Goal: Task Accomplishment & Management: Use online tool/utility

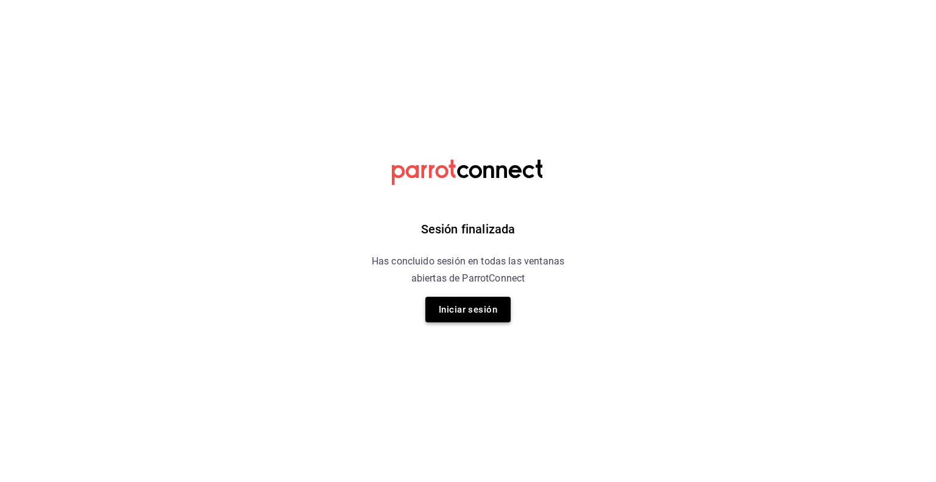
click at [455, 311] on button "Iniciar sesión" at bounding box center [467, 310] width 85 height 26
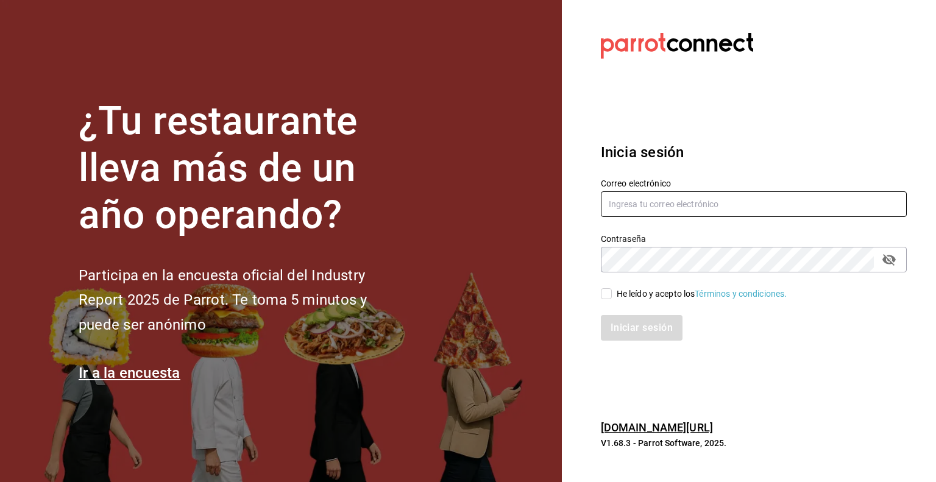
type input "[PERSON_NAME][EMAIL_ADDRESS][PERSON_NAME][DOMAIN_NAME]"
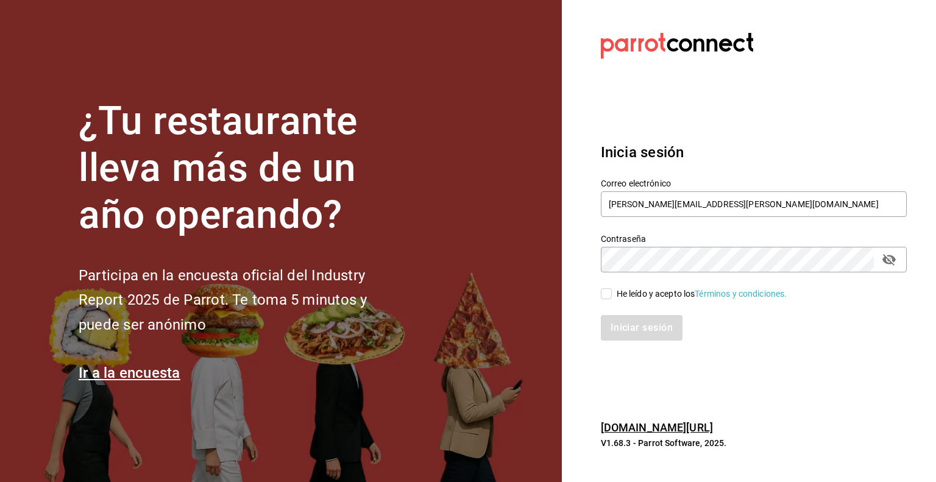
click at [609, 289] on input "He leído y acepto los Términos y condiciones." at bounding box center [606, 293] width 11 height 11
checkbox input "true"
click at [619, 319] on button "Iniciar sesión" at bounding box center [642, 328] width 83 height 26
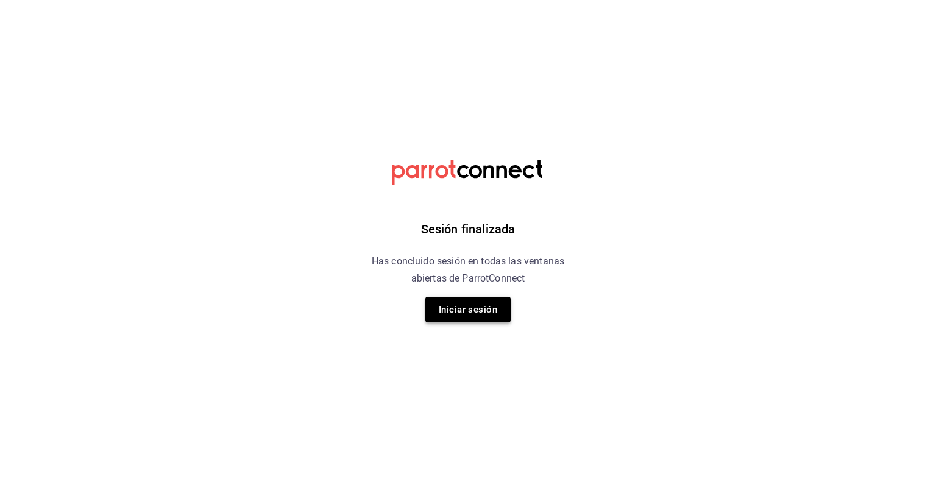
click at [463, 316] on button "Iniciar sesión" at bounding box center [467, 310] width 85 height 26
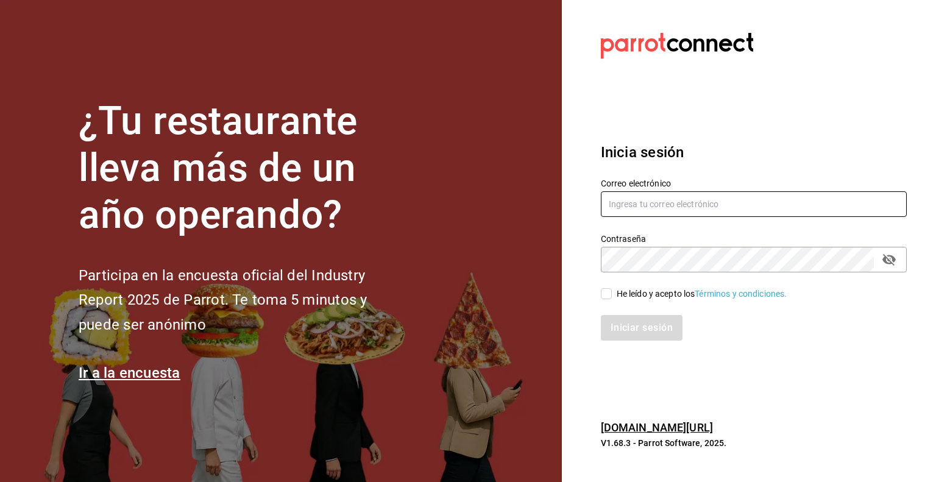
type input "juan.zavala@grupocosteno.com"
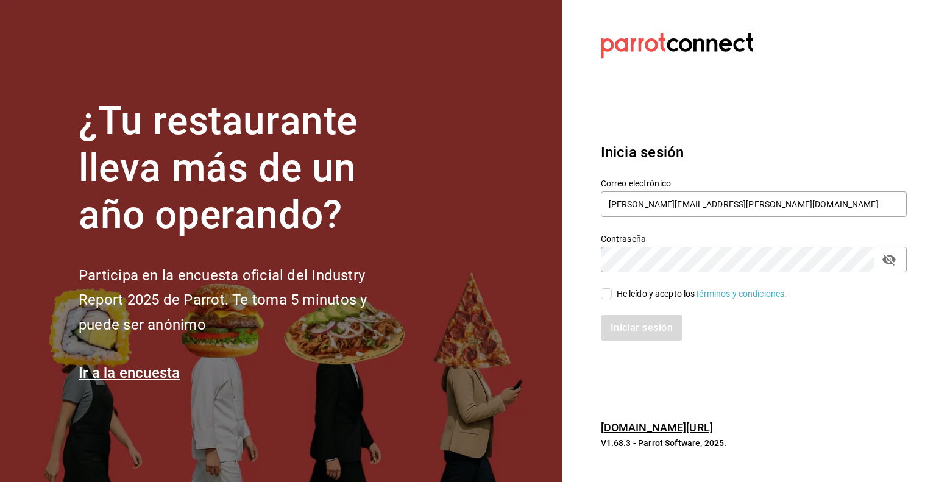
click at [608, 291] on input "He leído y acepto los Términos y condiciones." at bounding box center [606, 293] width 11 height 11
checkbox input "true"
click at [621, 324] on button "Iniciar sesión" at bounding box center [642, 328] width 83 height 26
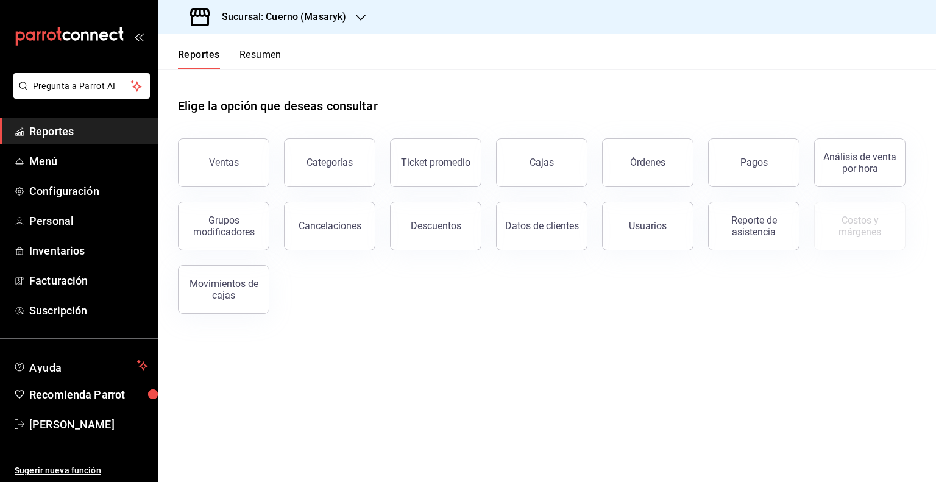
click at [274, 21] on h3 "Sucursal: Cuerno (Masaryk)" at bounding box center [279, 17] width 134 height 15
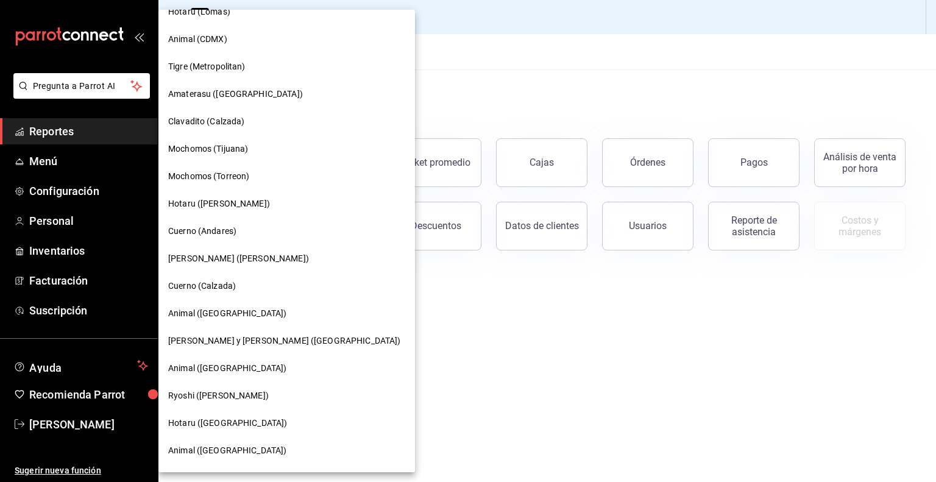
scroll to position [135, 0]
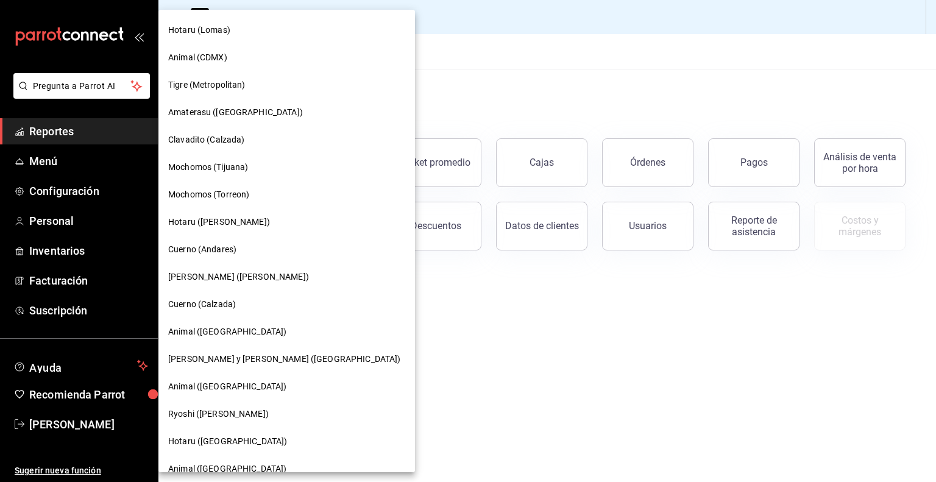
click at [241, 194] on span "Mochomos (Torreon)" at bounding box center [208, 194] width 81 height 13
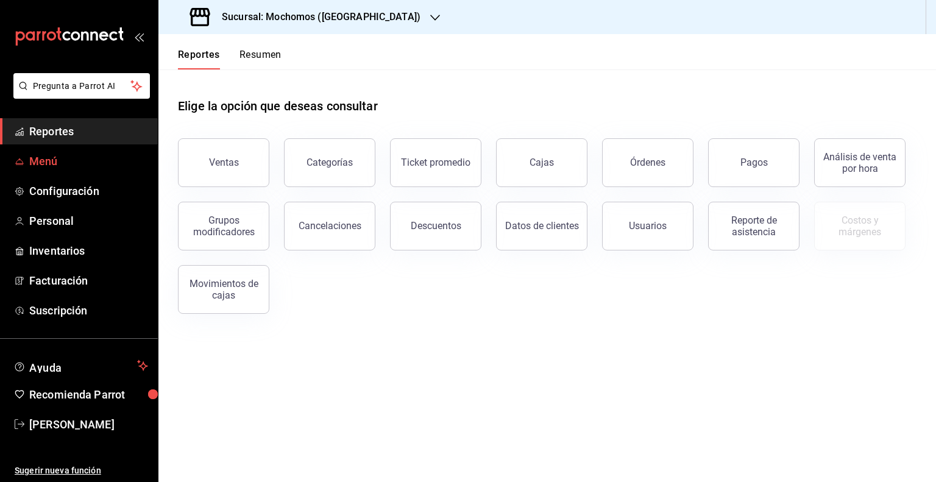
click at [62, 168] on span "Menú" at bounding box center [88, 161] width 119 height 16
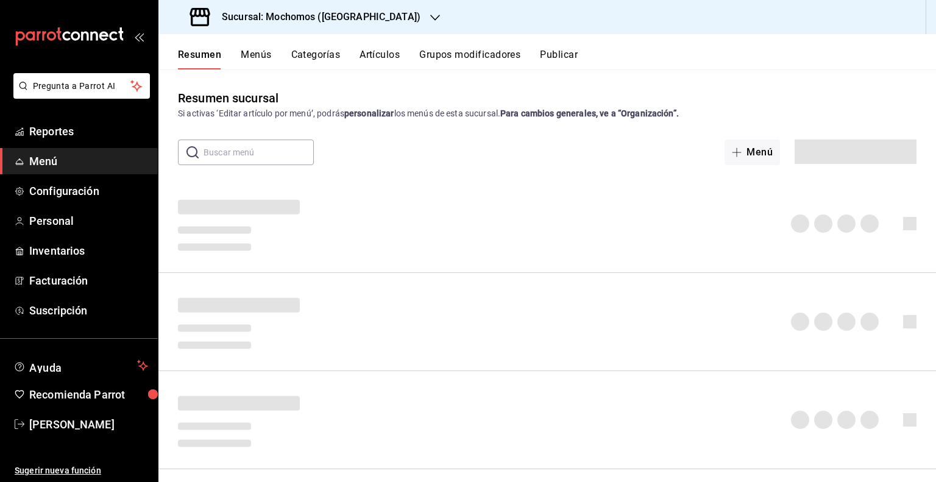
click at [385, 51] on button "Artículos" at bounding box center [379, 59] width 40 height 21
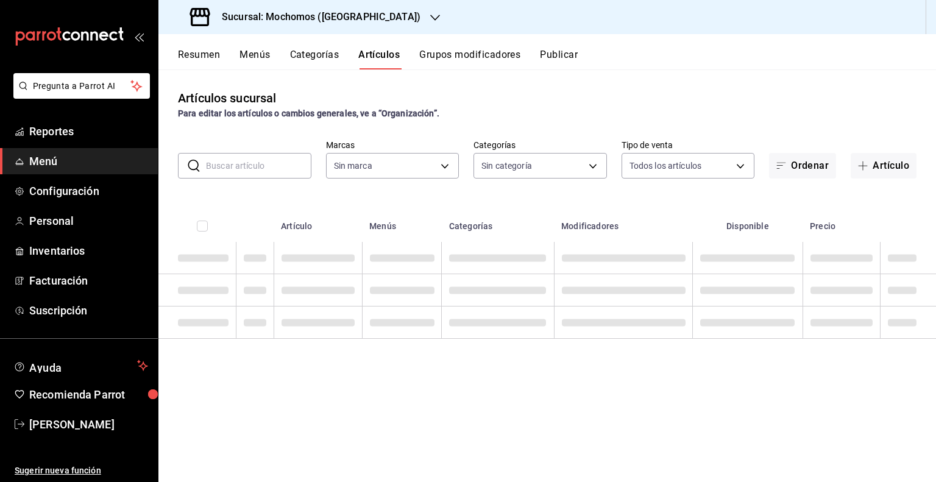
click at [269, 169] on input "text" at bounding box center [258, 166] width 105 height 24
type input "3341872a-5347-4118-8f87-61381635e763,4fab835b-5ce3-44d6-a3b1-a21d3d8a3381,4ccb8…"
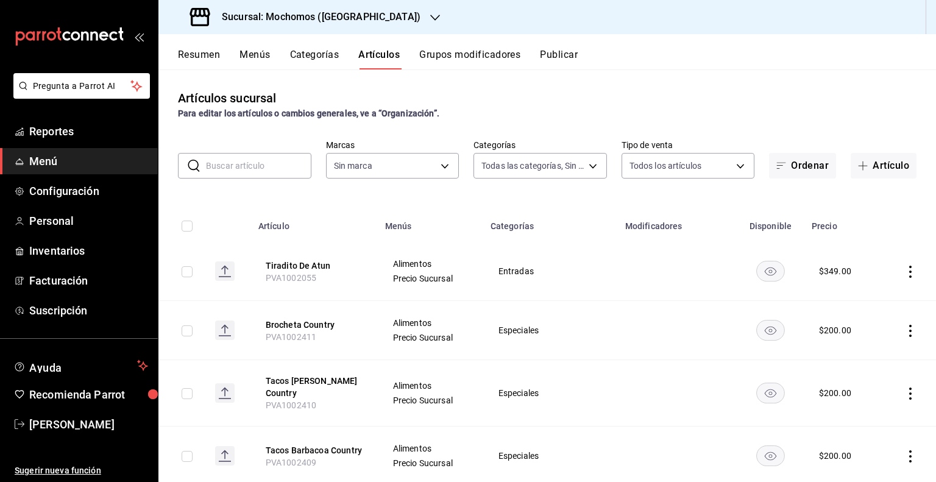
type input "c8544d00-0077-49dd-9e07-f6fffff65e49"
click at [261, 160] on input "text" at bounding box center [258, 166] width 105 height 24
paste input "Chandon Garden Spritz Verano"
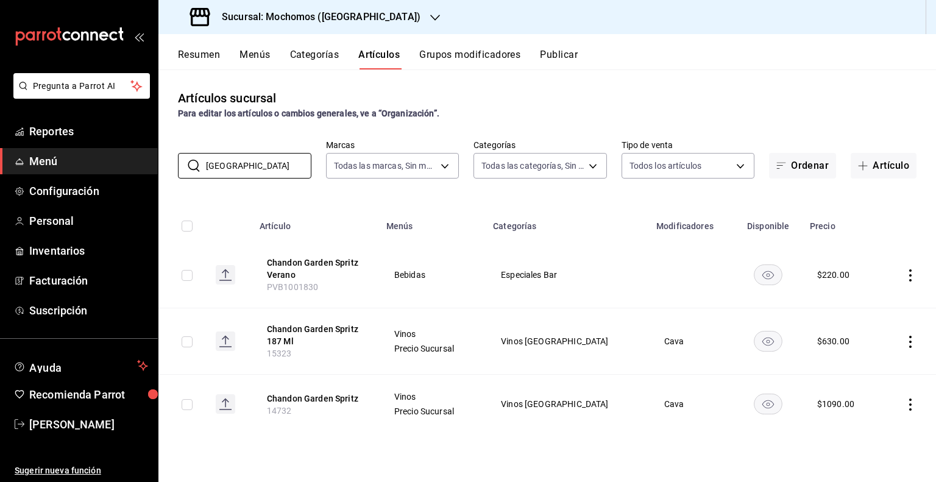
type input "[GEOGRAPHIC_DATA]"
click at [302, 446] on div "Artículos sucursal Para editar los artículos o cambios generales, ve a “Organiz…" at bounding box center [546, 275] width 777 height 412
click at [308, 22] on h3 "Sucursal: Mochomos ([GEOGRAPHIC_DATA])" at bounding box center [316, 17] width 208 height 15
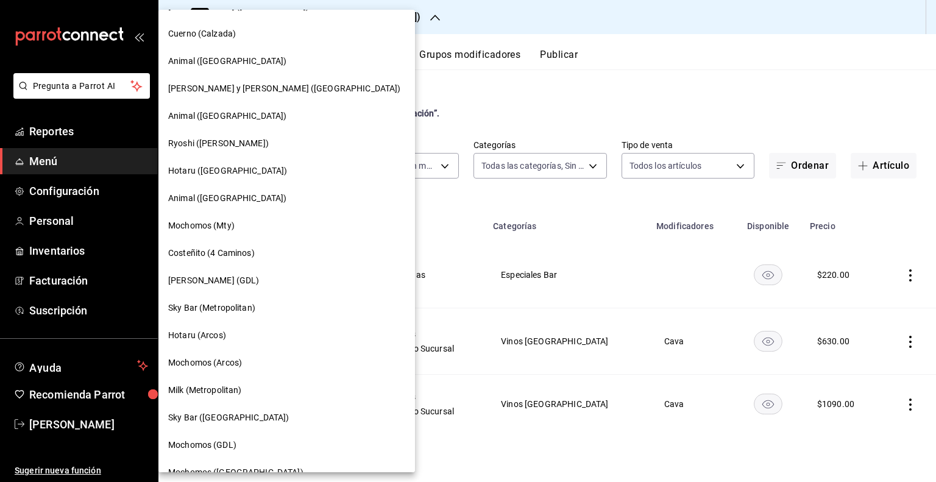
scroll to position [426, 0]
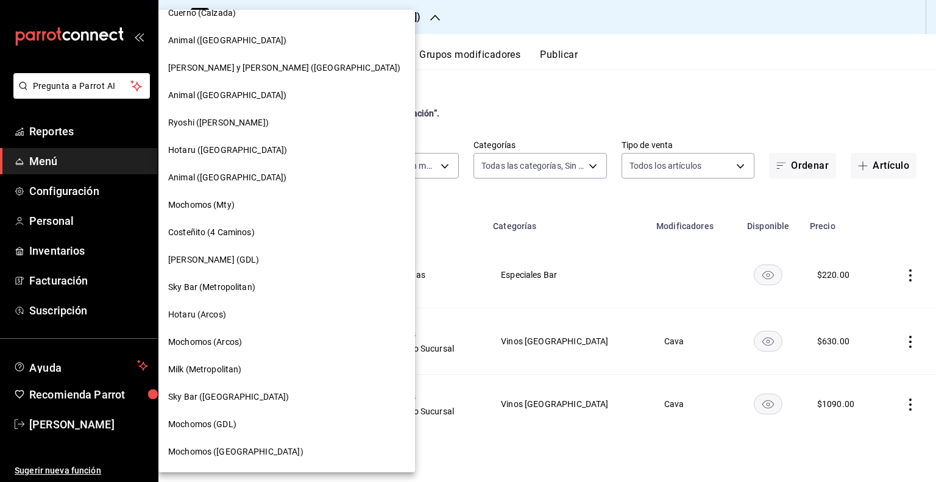
click at [242, 200] on div "Mochomos (Mty)" at bounding box center [286, 205] width 237 height 13
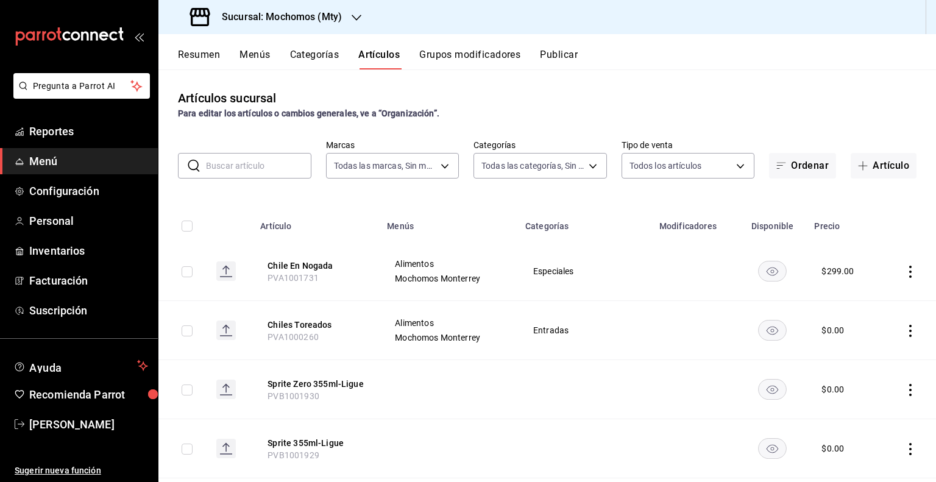
type input "b352ad34-a903-4246-b8b1-197398375429"
type input "ca062f0f-28a6-4a2e-835a-bf626b46f614,ff02f0f8-cf27-4ea8-b513-1d5c0356e4fc,aaf97…"
click at [299, 168] on input "text" at bounding box center [258, 166] width 105 height 24
click at [591, 91] on div "Artículos sucursal Para editar los artículos o cambios generales, ve a “Organiz…" at bounding box center [546, 104] width 777 height 31
click at [871, 169] on button "Artículo" at bounding box center [883, 166] width 66 height 26
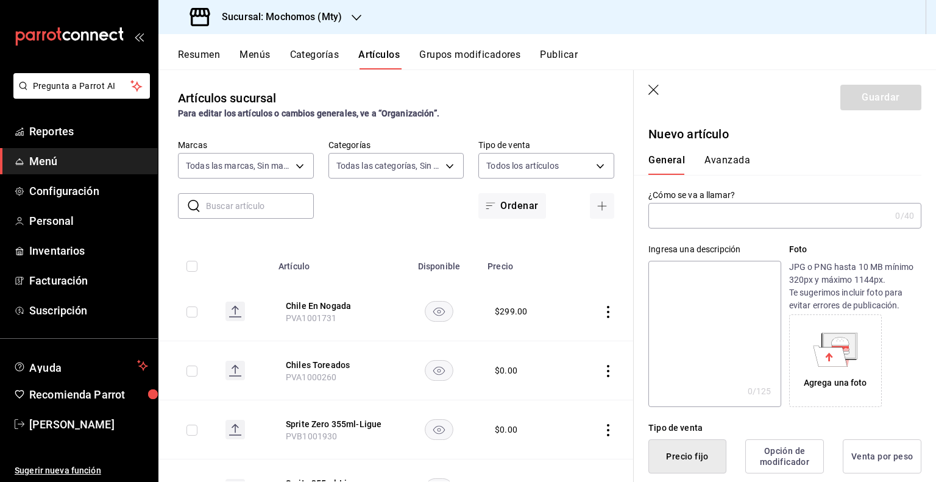
click at [718, 222] on input "text" at bounding box center [769, 215] width 242 height 24
paste input "[GEOGRAPHIC_DATA][PERSON_NAME] Malbec 750 Ml"
click at [716, 216] on input "[GEOGRAPHIC_DATA][PERSON_NAME] Malbec 750 Ml" at bounding box center [766, 215] width 237 height 24
click at [718, 216] on input "[GEOGRAPHIC_DATA][PERSON_NAME] Malbec 750 Ml" at bounding box center [766, 215] width 237 height 24
click at [719, 214] on input "[GEOGRAPHIC_DATA][PERSON_NAME] Malbec 750 Ml" at bounding box center [766, 215] width 237 height 24
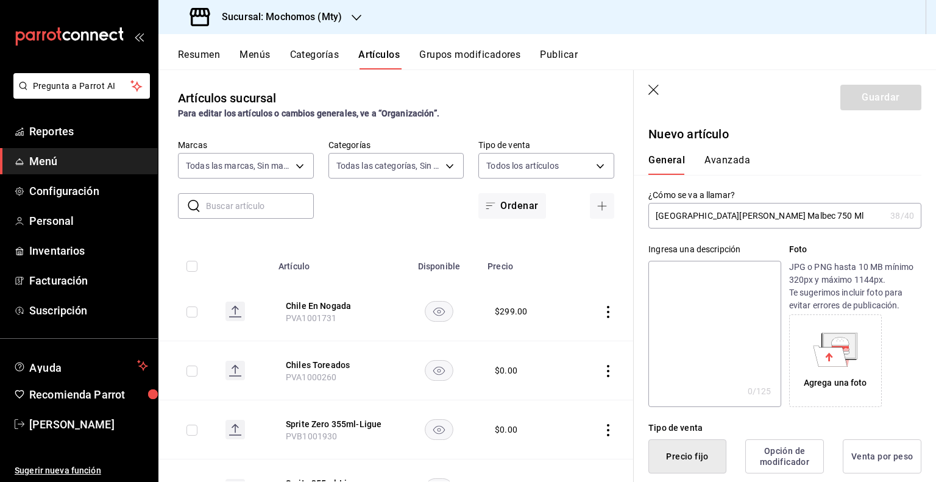
click at [719, 214] on input "[GEOGRAPHIC_DATA][PERSON_NAME] Malbec 750 Ml" at bounding box center [766, 215] width 237 height 24
type input "[GEOGRAPHIC_DATA][PERSON_NAME] Malbec 750 Ml"
click at [824, 216] on input "[GEOGRAPHIC_DATA][PERSON_NAME] Malbec 750 Ml" at bounding box center [766, 215] width 237 height 24
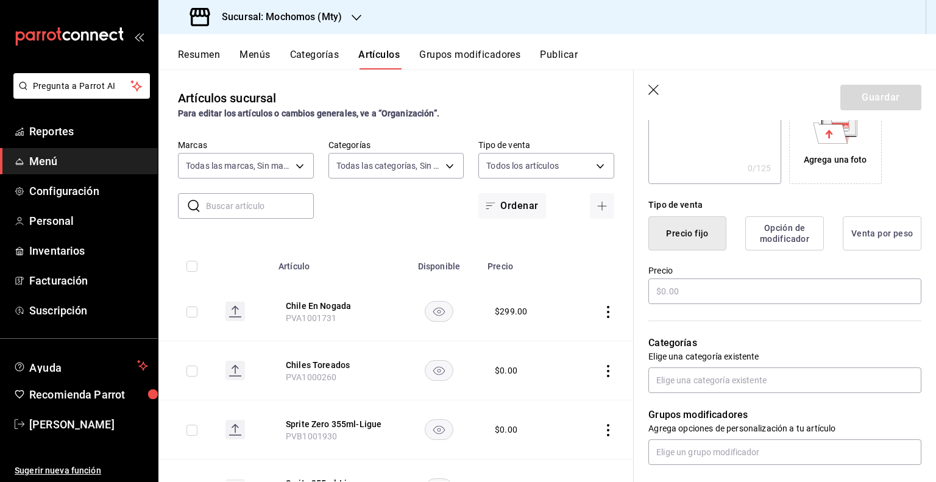
scroll to position [244, 0]
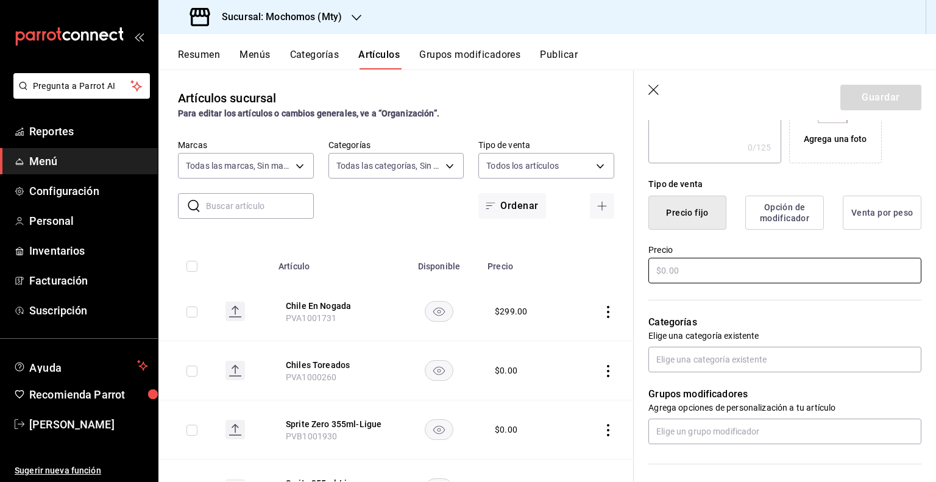
click at [749, 262] on input "text" at bounding box center [784, 271] width 273 height 26
drag, startPoint x: 777, startPoint y: 257, endPoint x: 769, endPoint y: 263, distance: 10.0
click at [776, 257] on div "Precio" at bounding box center [784, 264] width 273 height 41
click at [766, 267] on input "text" at bounding box center [784, 271] width 273 height 26
paste input "$2690.00"
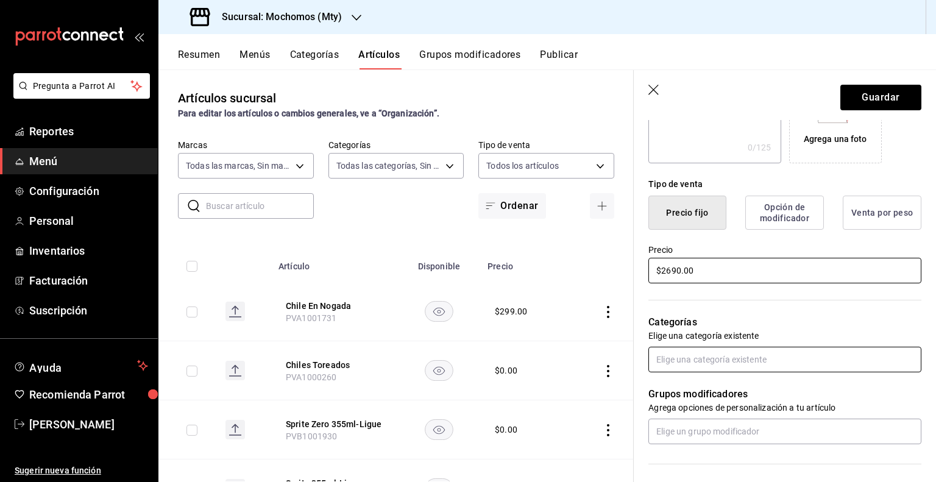
type input "$2690.00"
click at [714, 355] on input "text" at bounding box center [784, 360] width 273 height 26
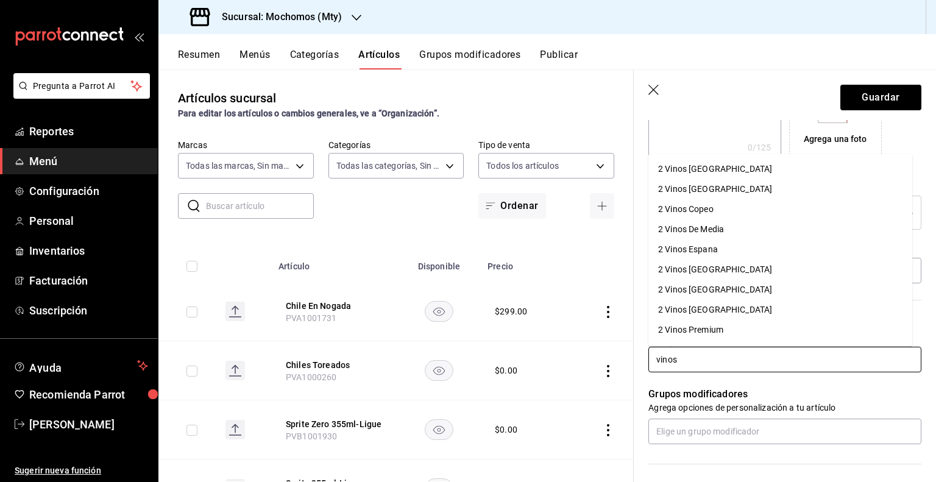
type input "vinos"
click at [714, 356] on input "text" at bounding box center [784, 360] width 273 height 26
type input "vinos"
click at [721, 310] on li "2 Vinos [GEOGRAPHIC_DATA]" at bounding box center [780, 309] width 264 height 20
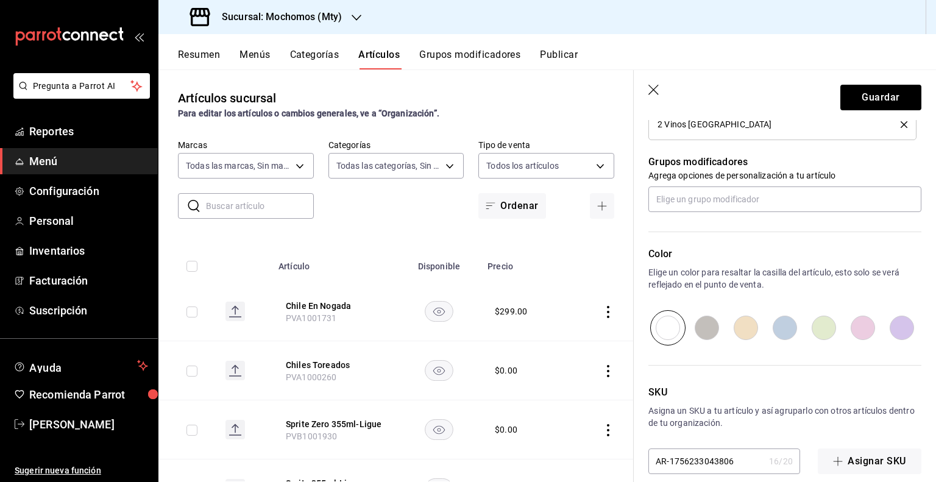
scroll to position [531, 0]
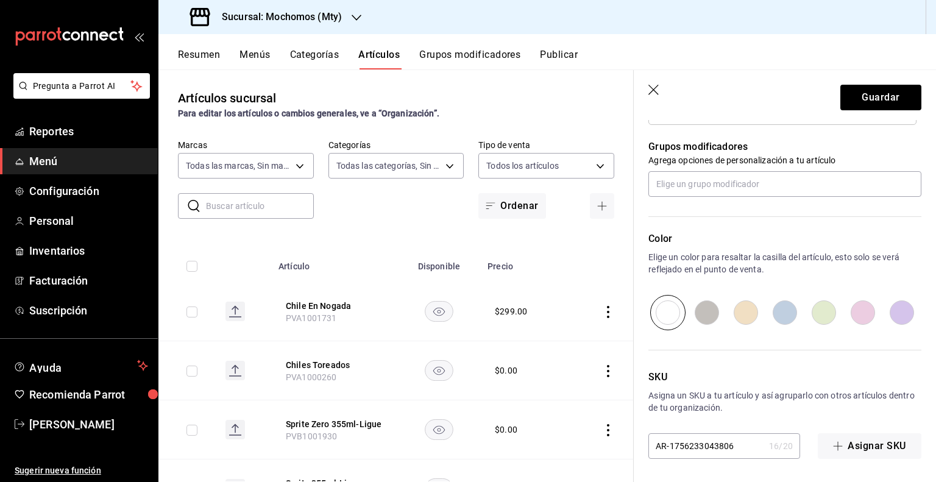
click at [732, 445] on input "AR-1756233043806" at bounding box center [706, 446] width 116 height 24
paste input "PVV1000217"
type input "PVV1000217"
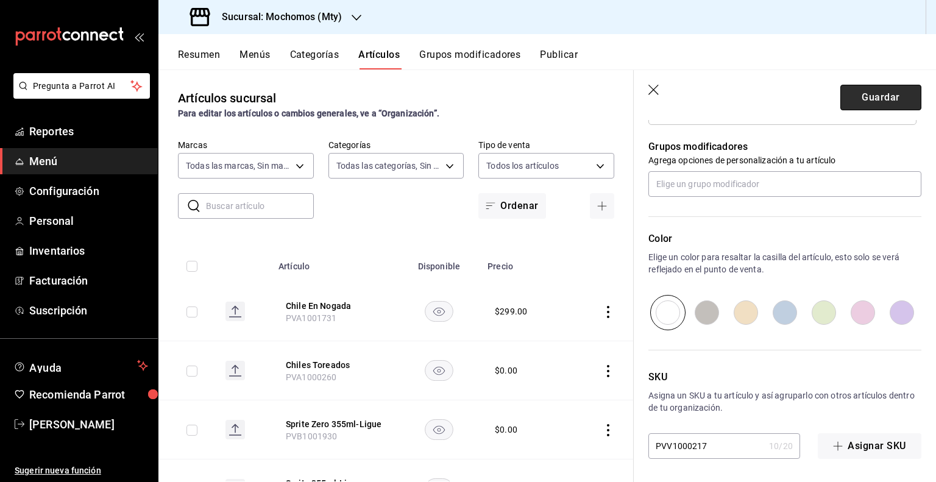
click at [880, 96] on button "Guardar" at bounding box center [880, 98] width 81 height 26
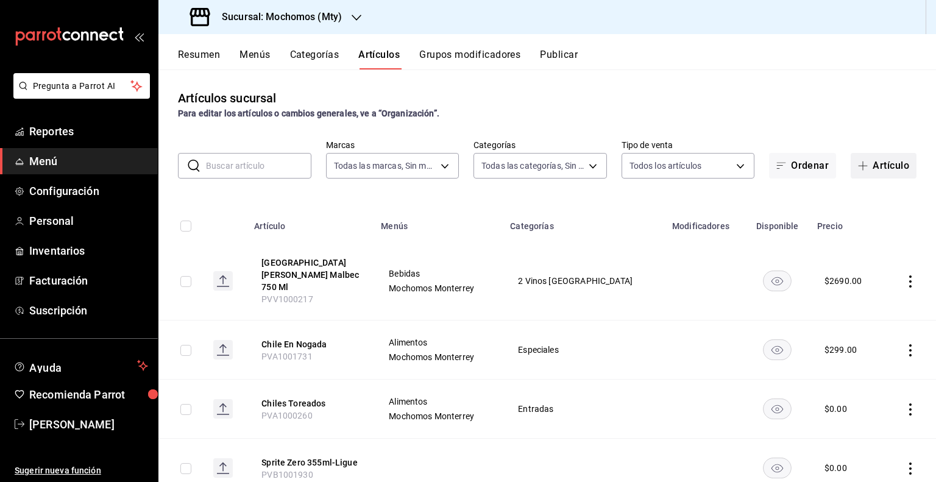
click at [899, 165] on button "Artículo" at bounding box center [883, 166] width 66 height 26
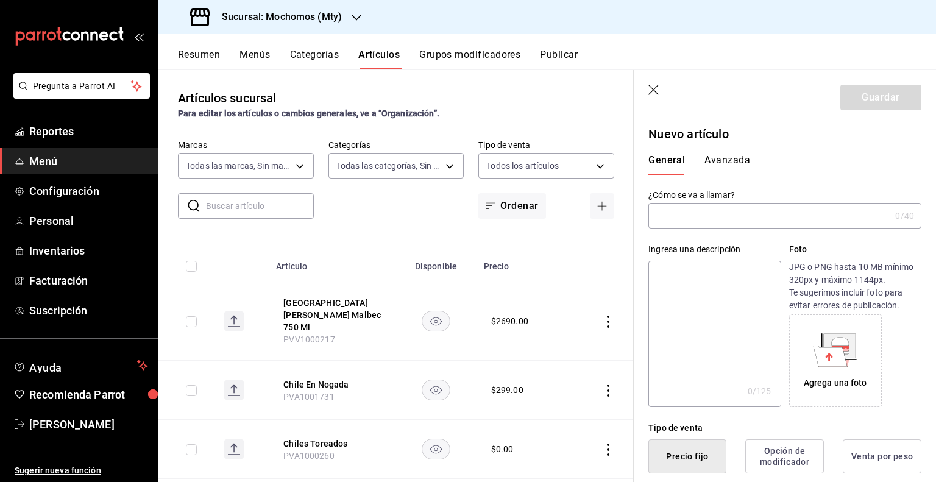
click at [733, 216] on input "text" at bounding box center [769, 215] width 242 height 24
type input "Rutini Encuentro Malbec 750 Ml"
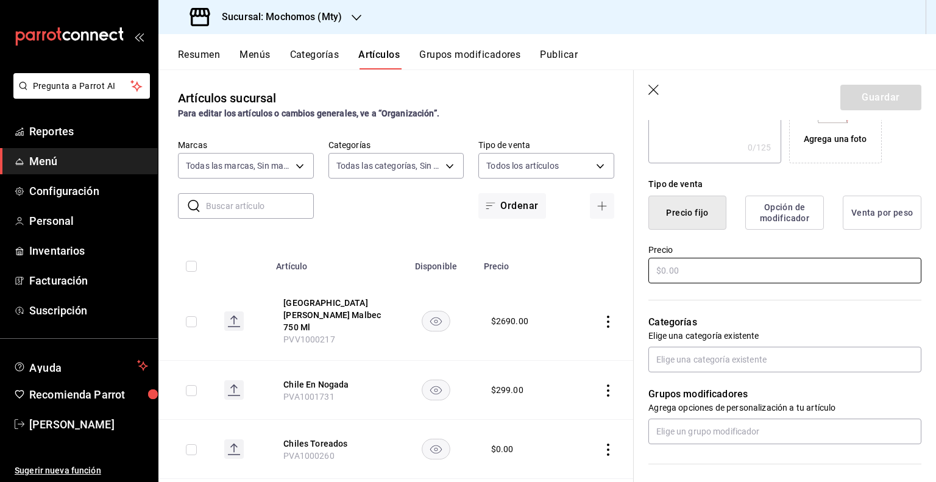
click at [747, 264] on input "text" at bounding box center [784, 271] width 273 height 26
paste input "$1290.00"
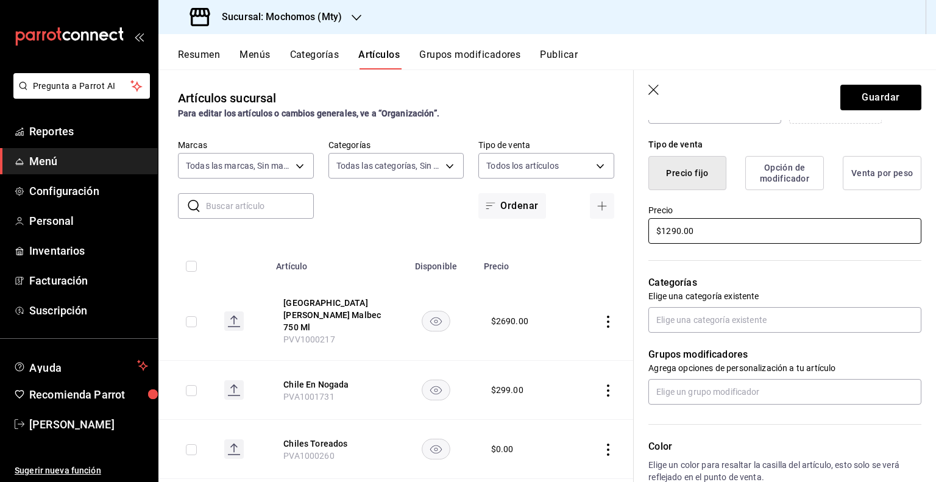
scroll to position [305, 0]
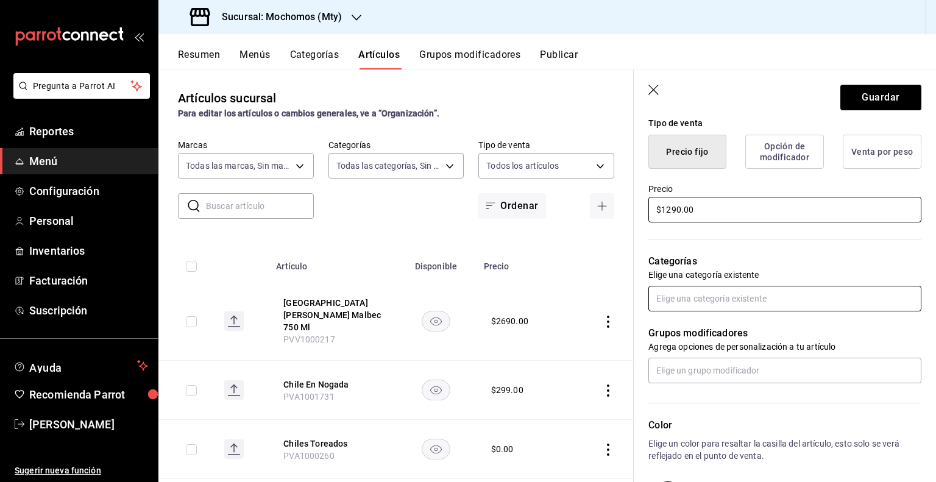
type input "$1290.00"
click at [743, 302] on input "text" at bounding box center [784, 299] width 273 height 26
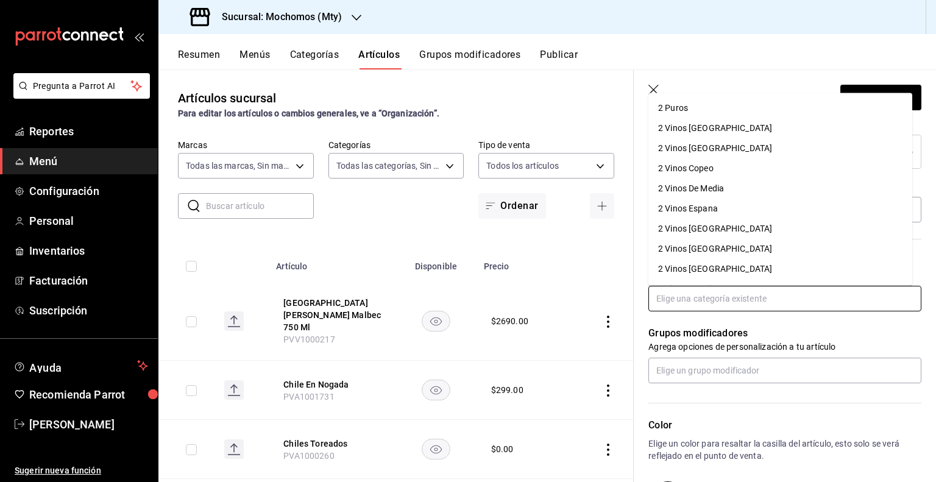
click at [731, 129] on li "2 Vinos [GEOGRAPHIC_DATA]" at bounding box center [780, 128] width 264 height 20
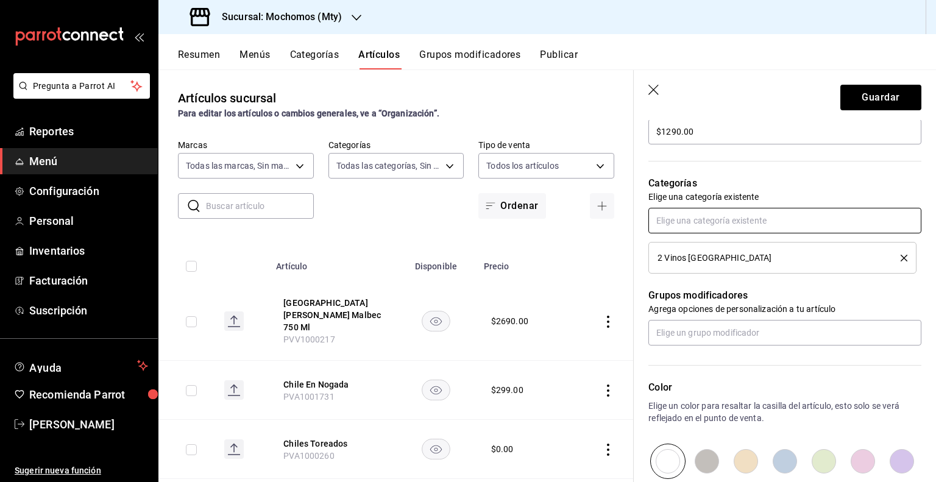
scroll to position [531, 0]
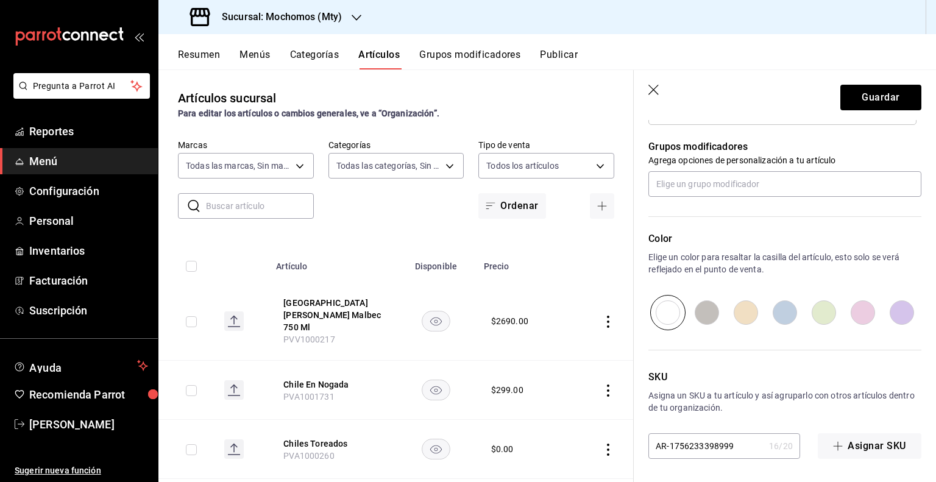
click at [708, 448] on input "AR-1756233398999" at bounding box center [706, 446] width 116 height 24
click at [710, 446] on input "AR-1756233398999" at bounding box center [706, 446] width 116 height 24
paste input "PVV1000494"
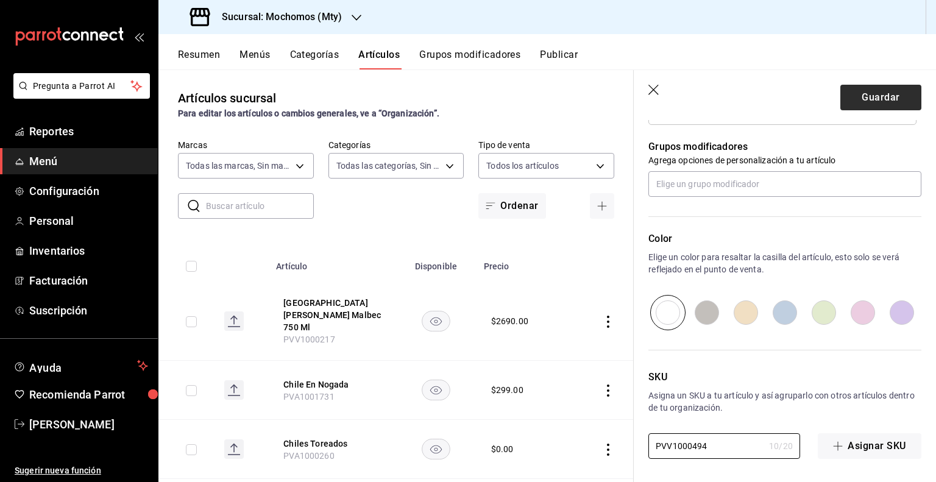
type input "PVV1000494"
click at [866, 85] on button "Guardar" at bounding box center [880, 98] width 81 height 26
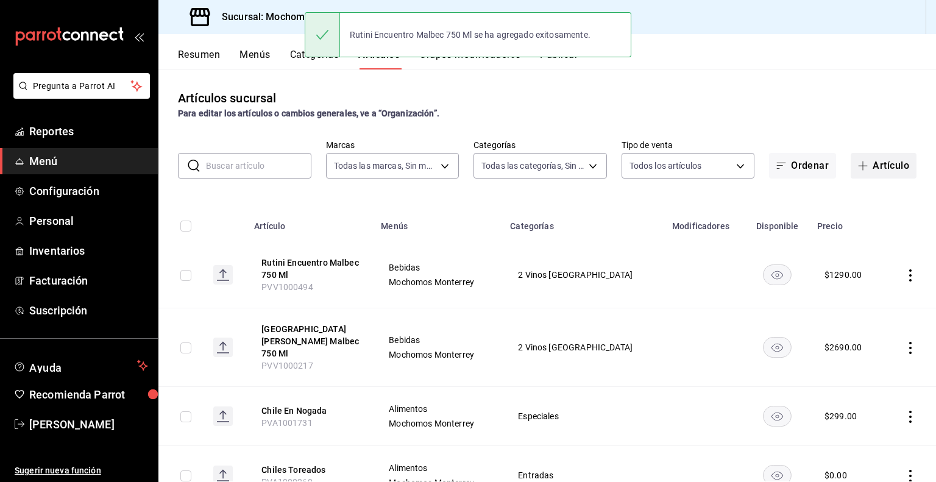
click at [873, 175] on button "Artículo" at bounding box center [883, 166] width 66 height 26
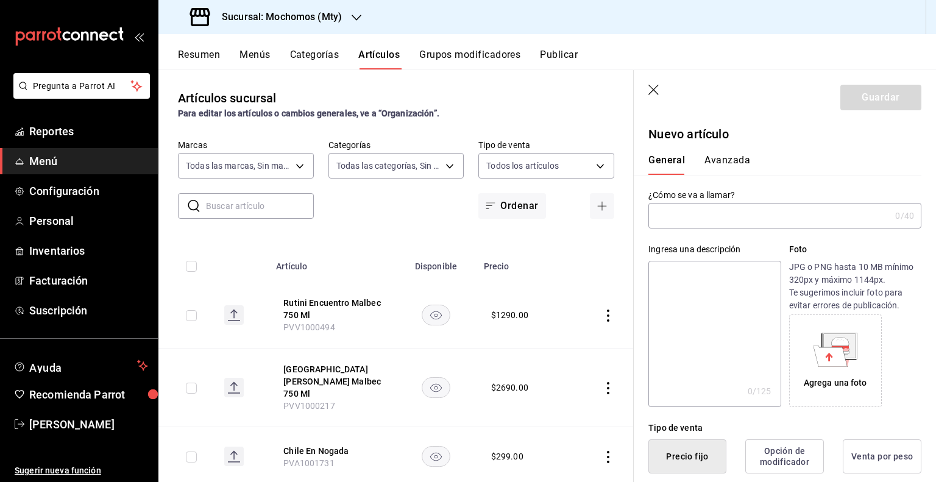
click at [721, 221] on input "text" at bounding box center [769, 215] width 242 height 24
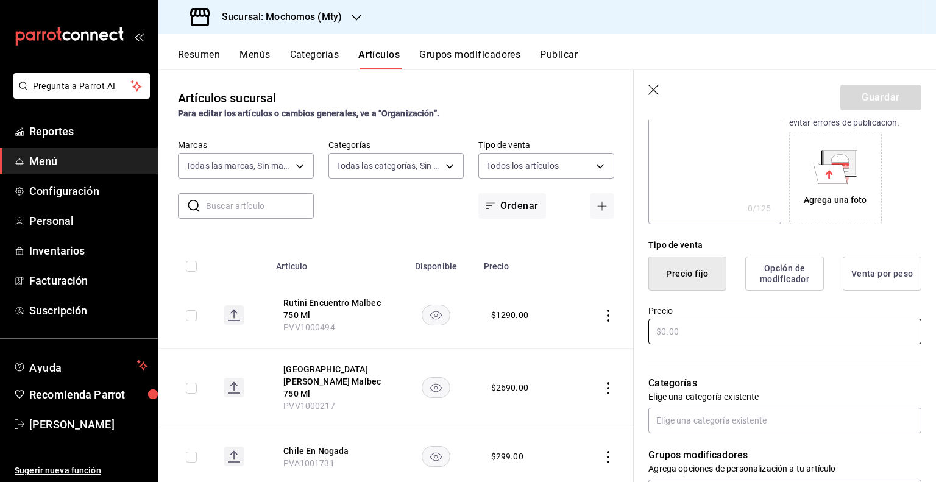
scroll to position [305, 0]
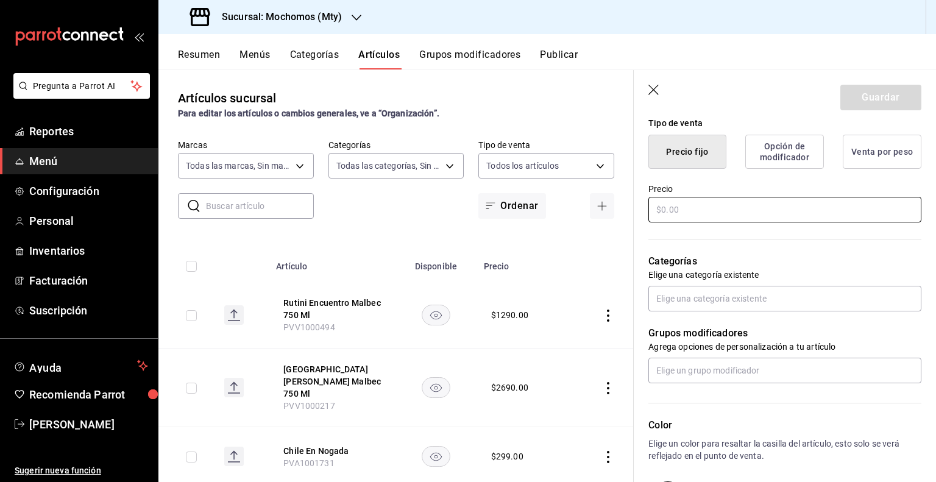
type input "Orot Crianza 750Ml"
click at [753, 197] on input "text" at bounding box center [784, 210] width 273 height 26
paste input "$990.00"
type input "$990.00"
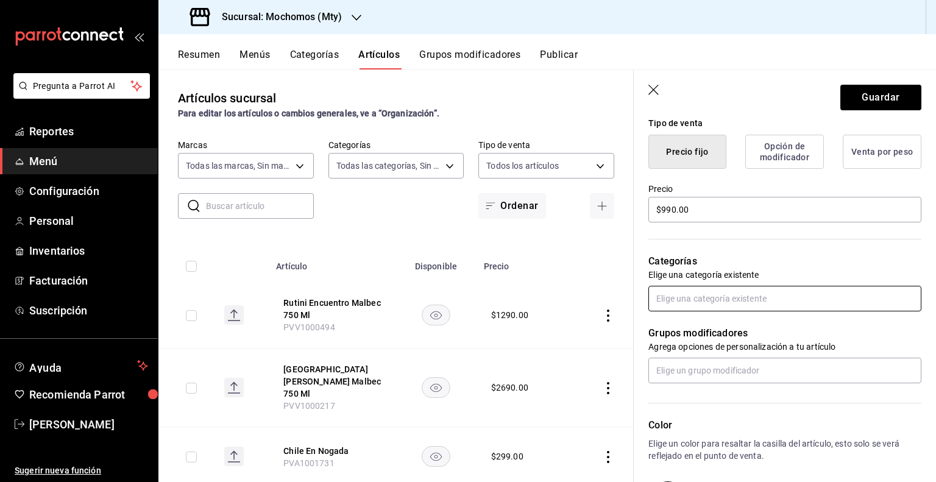
click at [763, 310] on input "text" at bounding box center [784, 299] width 273 height 26
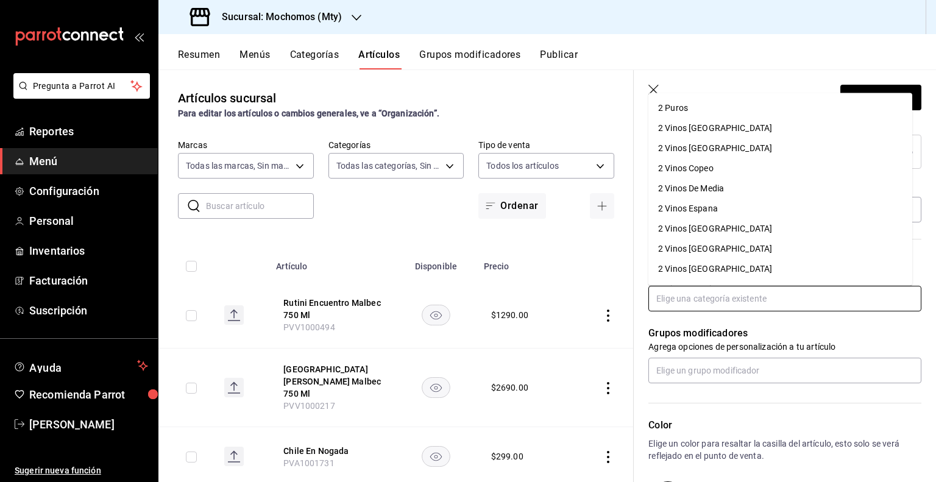
scroll to position [0, 0]
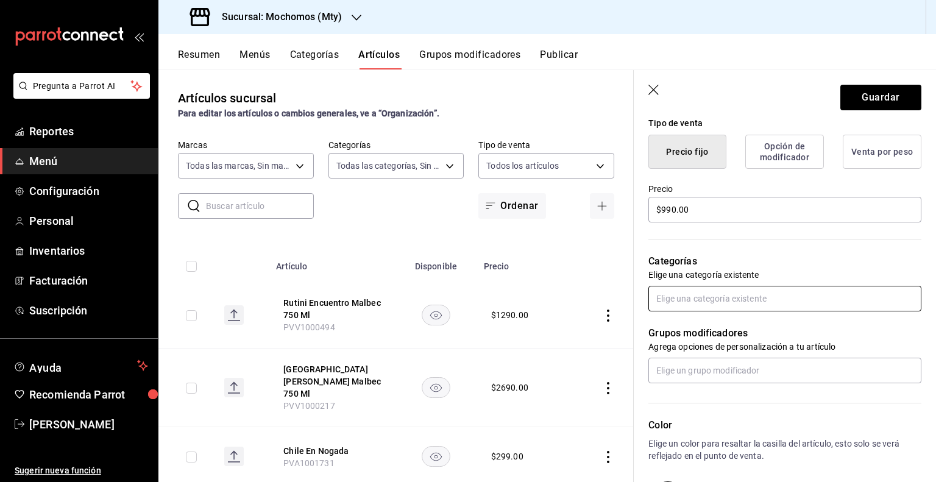
click at [711, 297] on input "text" at bounding box center [784, 299] width 273 height 26
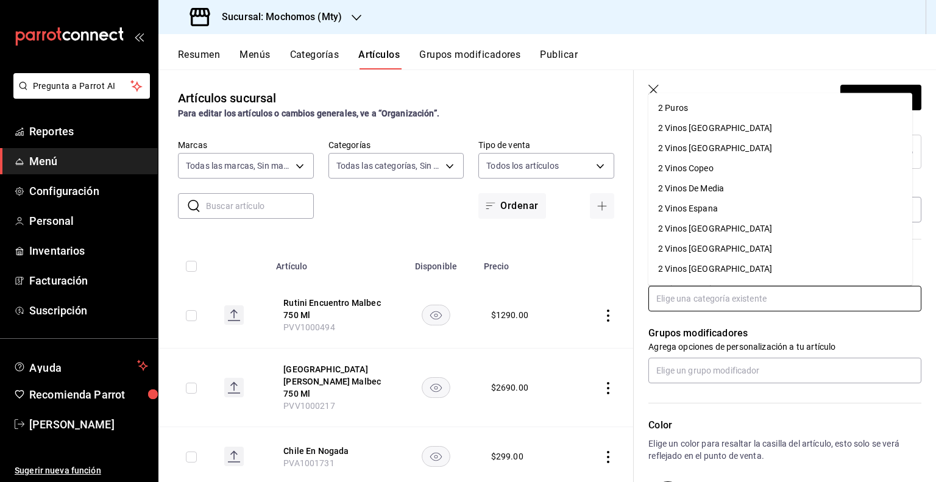
click at [711, 297] on input "text" at bounding box center [784, 299] width 273 height 26
type input "v"
click at [711, 187] on li "2 Vinos Espana" at bounding box center [780, 188] width 264 height 20
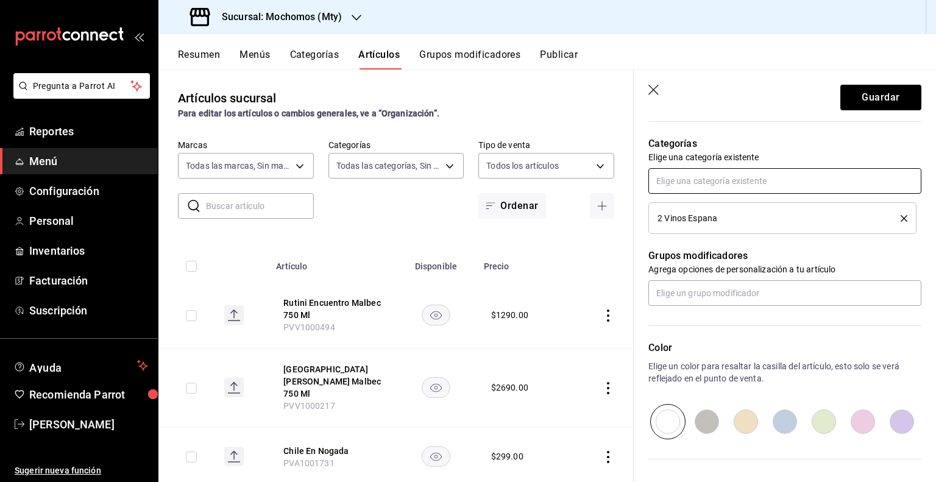
scroll to position [426, 0]
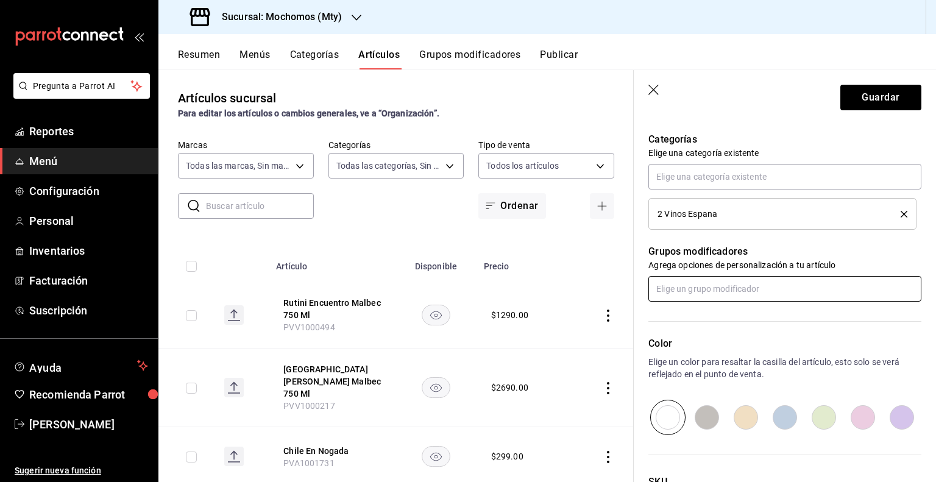
click at [719, 286] on input "text" at bounding box center [784, 289] width 273 height 26
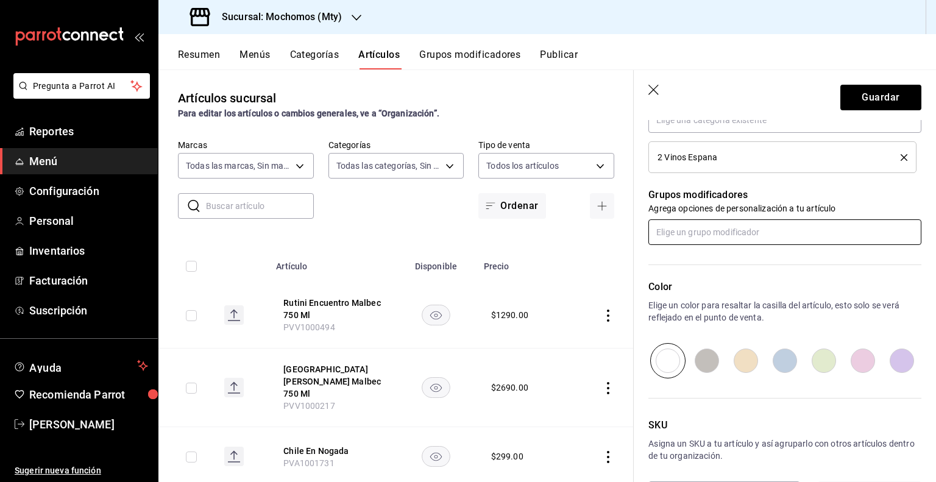
scroll to position [531, 0]
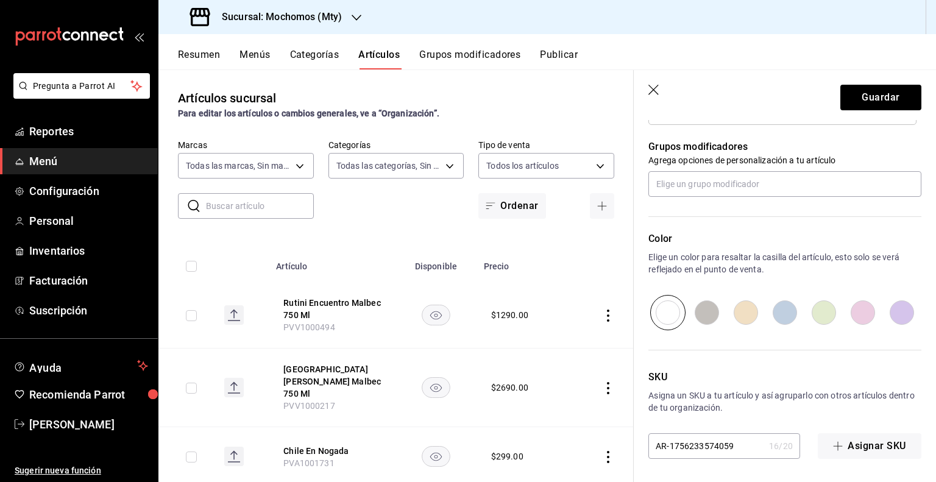
drag, startPoint x: 716, startPoint y: 470, endPoint x: 714, endPoint y: 456, distance: 14.7
click at [714, 467] on div "Nuevo artículo General Avanzada ¿Cómo se va a llamar? Orot Crianza 750Ml 19 /40…" at bounding box center [785, 36] width 302 height 894
click at [714, 456] on input "AR-1756233574059" at bounding box center [706, 446] width 116 height 24
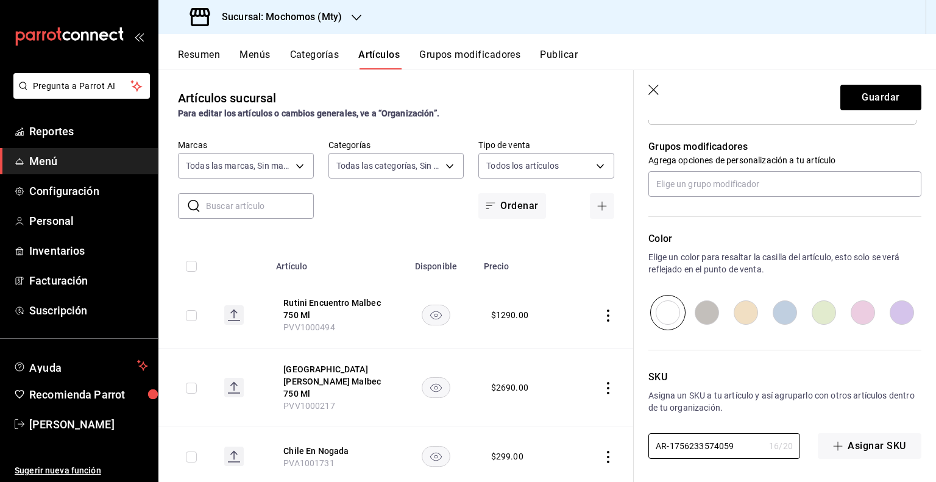
paste input "PVV1000901"
type input "PVV1000901"
click at [874, 90] on button "Guardar" at bounding box center [880, 98] width 81 height 26
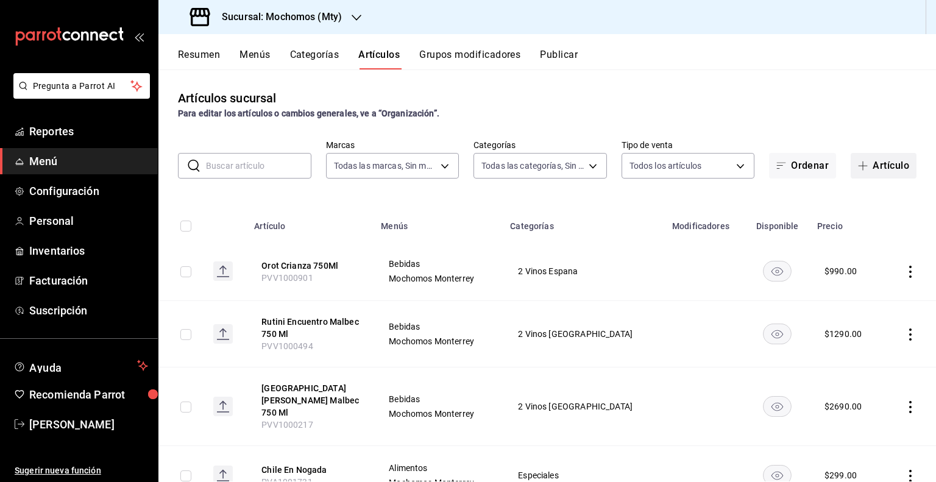
click at [880, 161] on button "Artículo" at bounding box center [883, 166] width 66 height 26
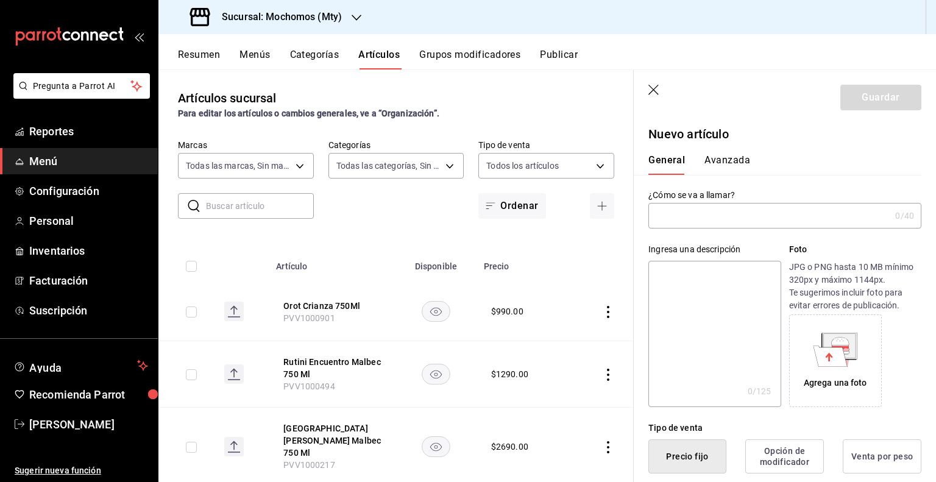
click at [754, 219] on input "text" at bounding box center [769, 215] width 242 height 24
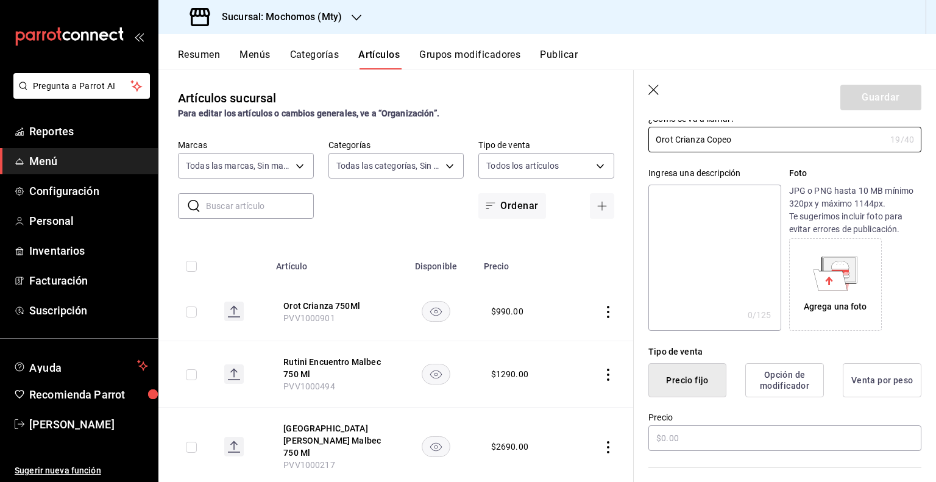
scroll to position [183, 0]
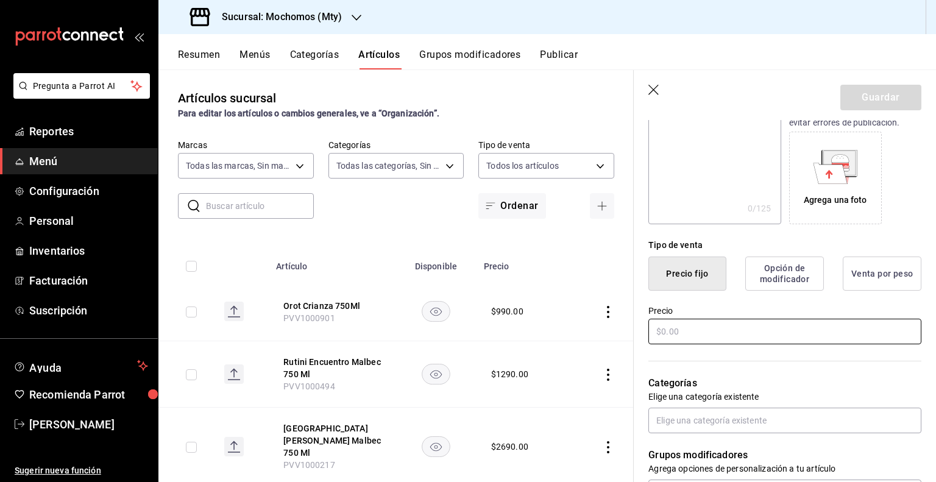
type input "Orot Crianza Copeo"
click at [749, 331] on input "text" at bounding box center [784, 332] width 273 height 26
paste input "$229.00"
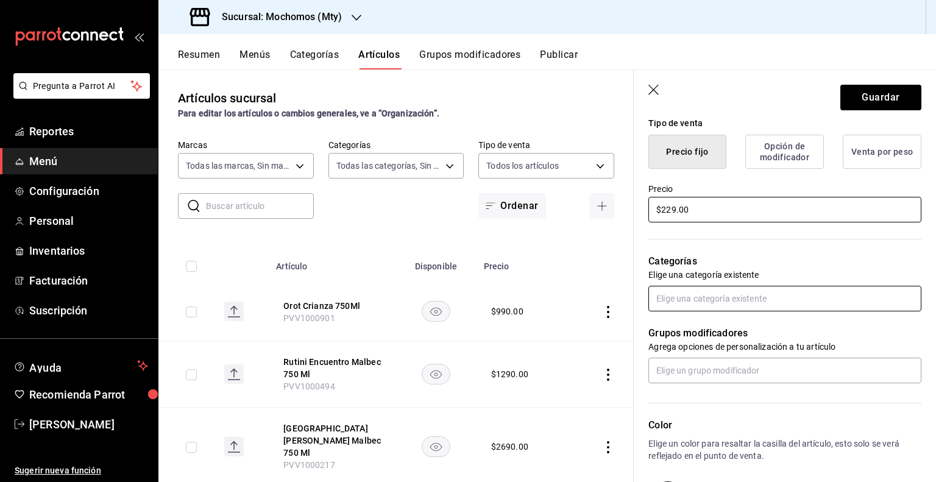
type input "$229.00"
click at [726, 304] on input "text" at bounding box center [784, 299] width 273 height 26
type input "VINO"
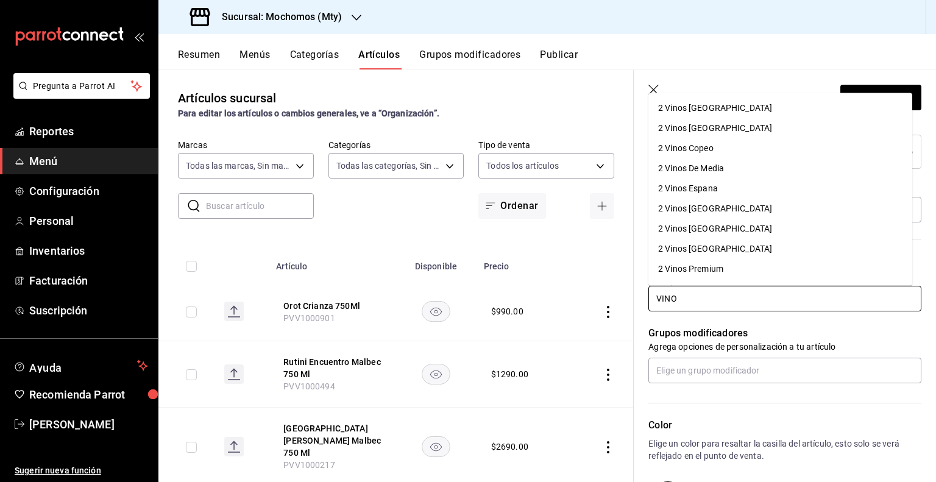
click at [736, 146] on li "2 Vinos Copeo" at bounding box center [780, 148] width 264 height 20
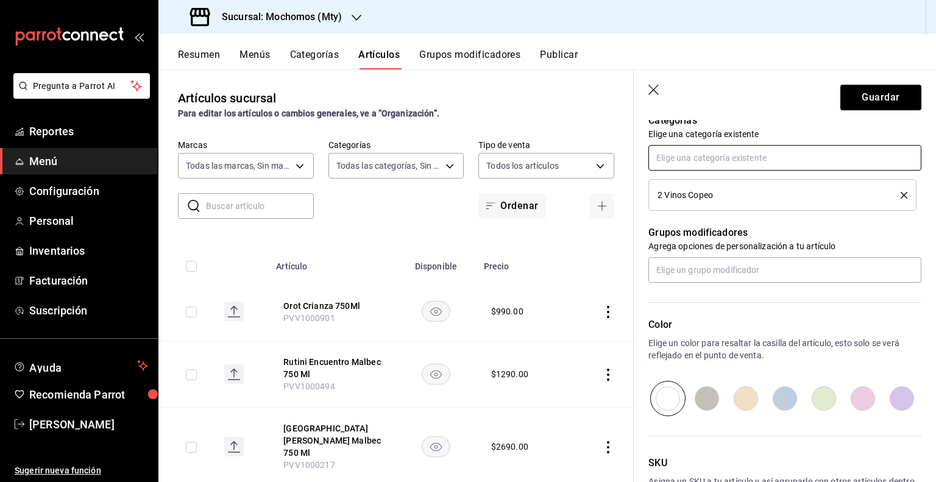
scroll to position [531, 0]
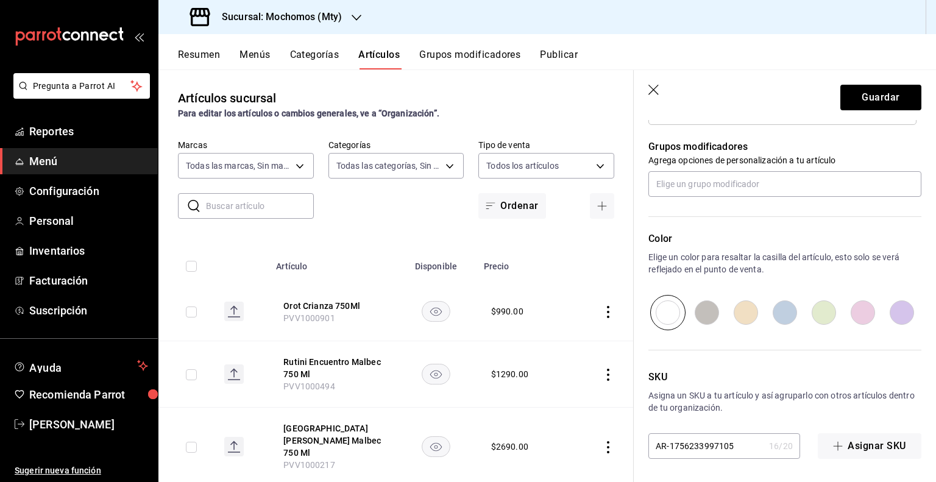
click at [709, 441] on input "AR-1756233997105" at bounding box center [706, 446] width 116 height 24
paste input "PVV1000902"
type input "PVV1000902"
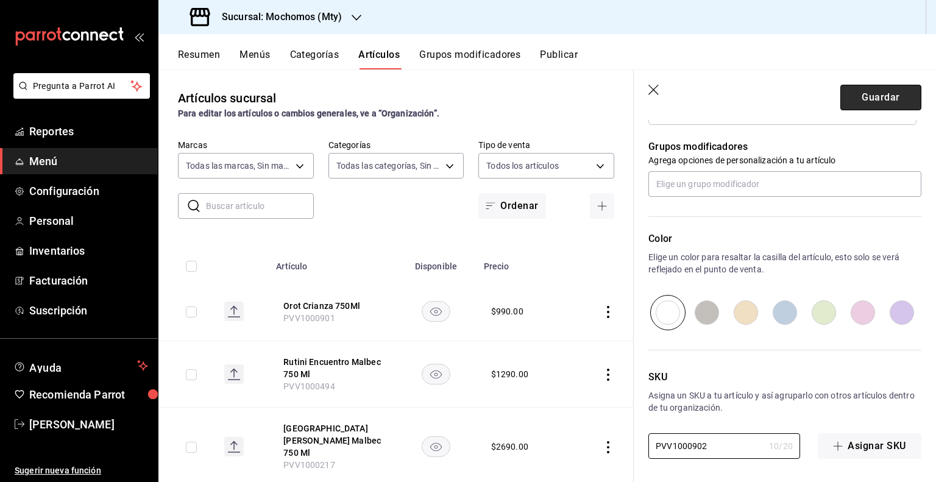
click at [890, 104] on button "Guardar" at bounding box center [880, 98] width 81 height 26
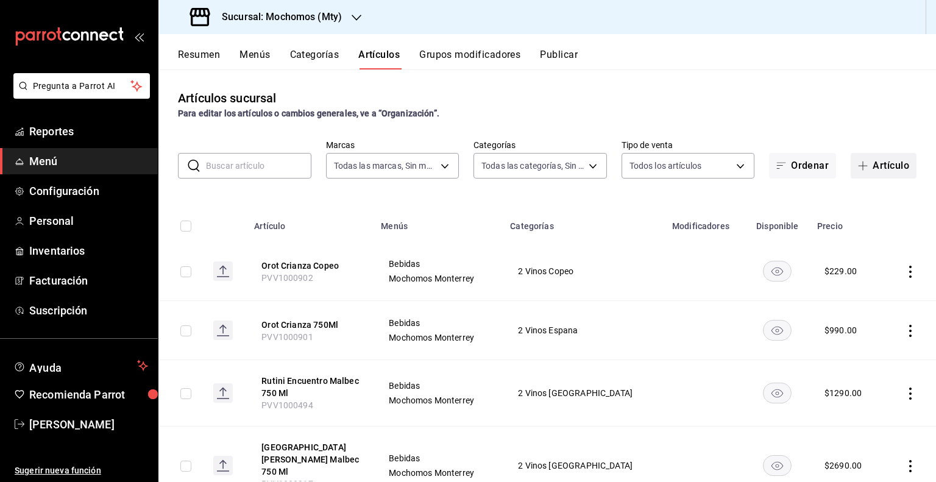
click at [861, 172] on button "Artículo" at bounding box center [883, 166] width 66 height 26
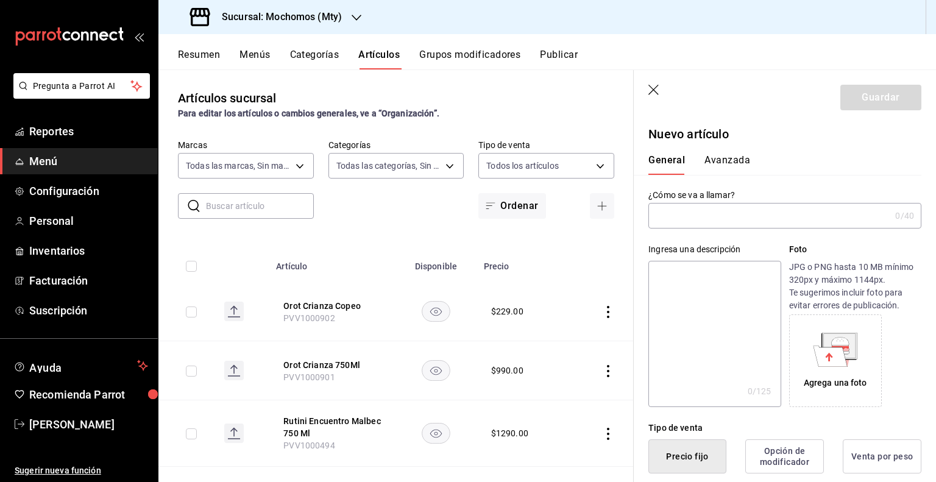
click at [738, 216] on input "text" at bounding box center [769, 215] width 242 height 24
click at [838, 216] on input "[PERSON_NAME] Excellens [PERSON_NAME]" at bounding box center [766, 215] width 237 height 24
click at [777, 217] on input "[PERSON_NAME] Excellens [PERSON_NAME]" at bounding box center [766, 215] width 237 height 24
click at [813, 212] on input "[PERSON_NAME] Excellens [PERSON_NAME]" at bounding box center [766, 215] width 237 height 24
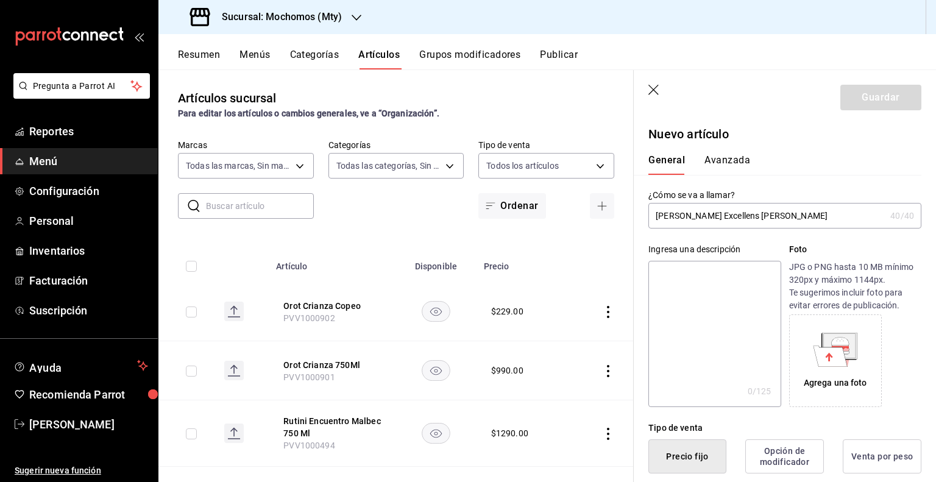
click at [813, 212] on input "[PERSON_NAME] Excellens [PERSON_NAME]" at bounding box center [766, 215] width 237 height 24
paste input "[PERSON_NAME] Gar 750"
click at [767, 217] on input "[PERSON_NAME] Excelle [PERSON_NAME] Gar 750" at bounding box center [766, 215] width 237 height 24
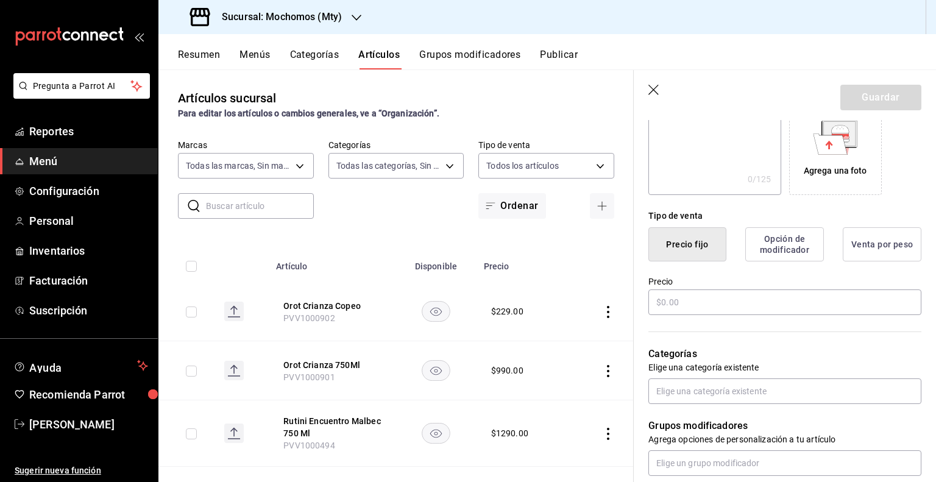
scroll to position [244, 0]
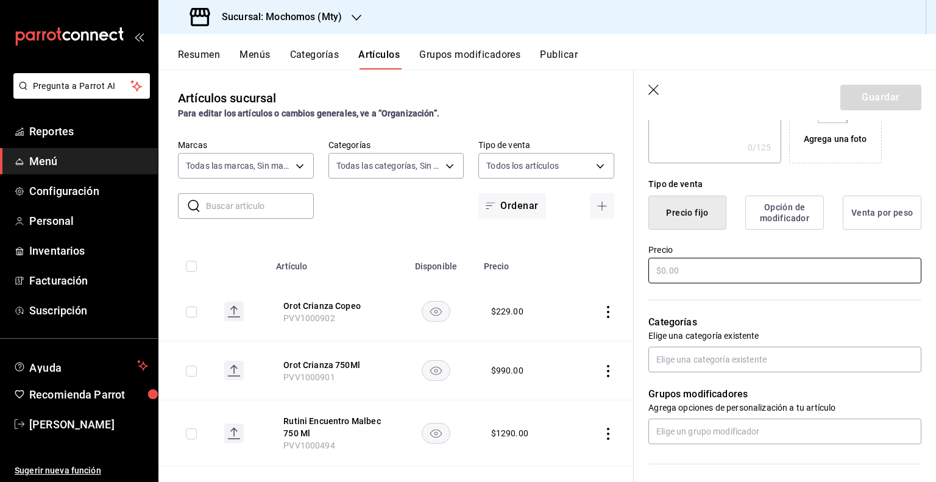
type input "[PERSON_NAME] Excelle [PERSON_NAME] Gar 750"
click at [755, 266] on input "text" at bounding box center [784, 271] width 273 height 26
paste input "$1090.00"
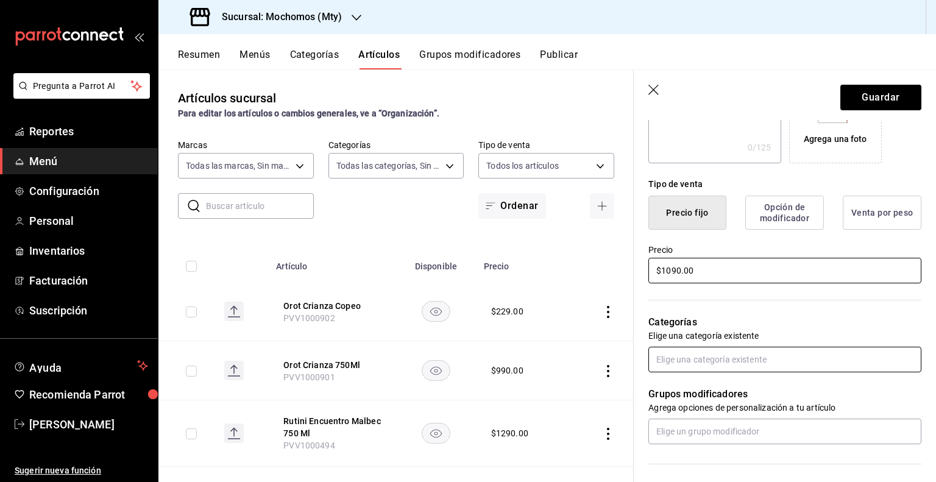
type input "$1090.00"
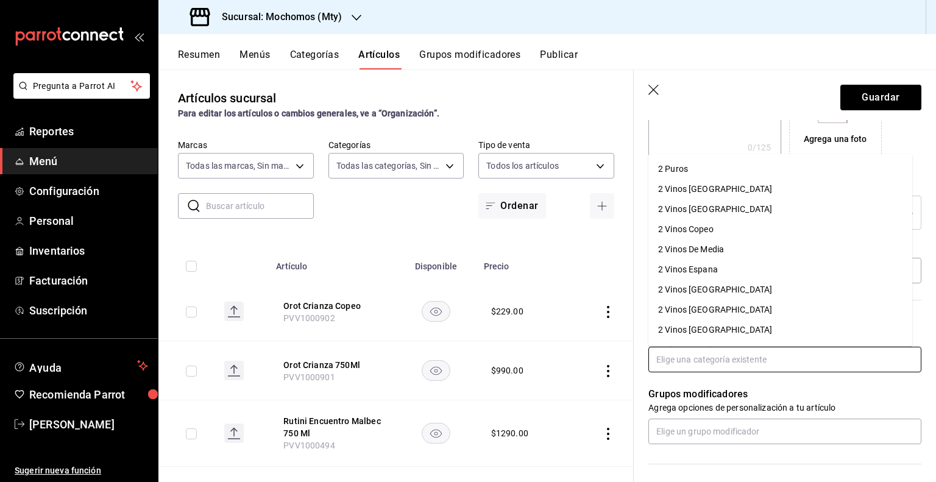
click at [736, 352] on input "text" at bounding box center [784, 360] width 273 height 26
type input "V"
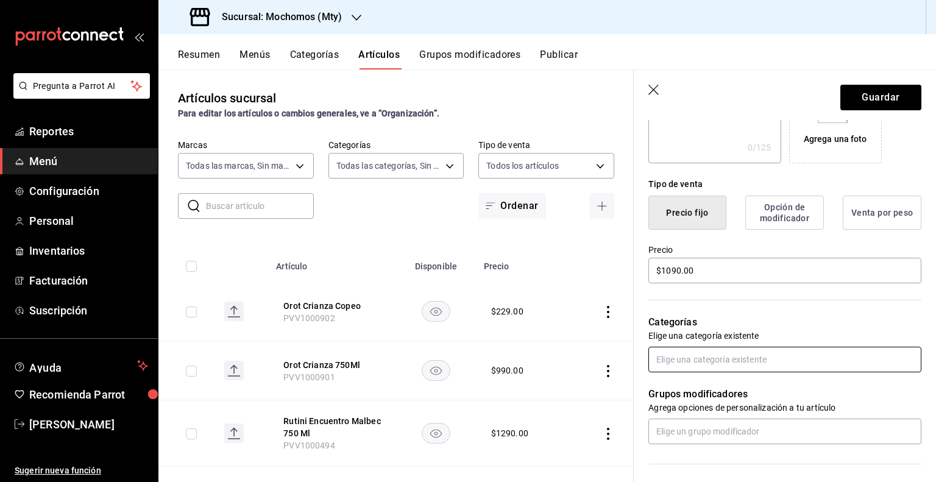
type input "V"
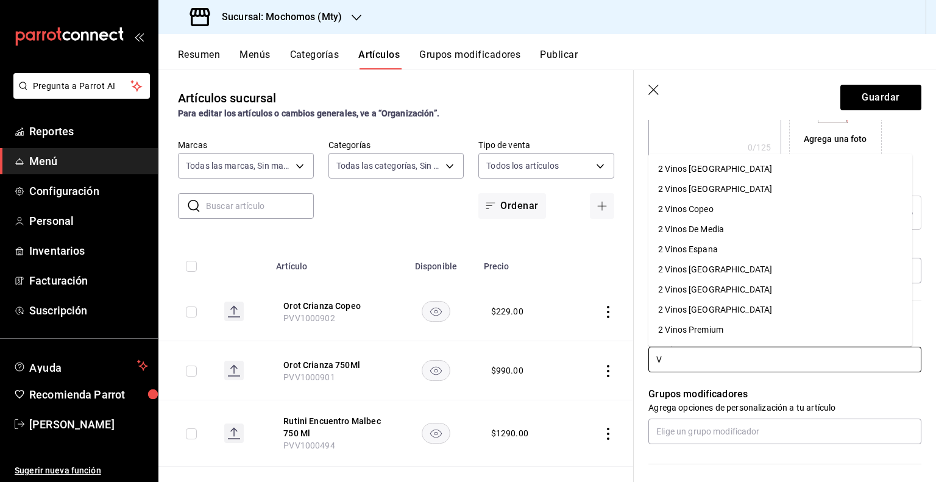
click at [731, 250] on li "2 Vinos Espana" at bounding box center [780, 249] width 264 height 20
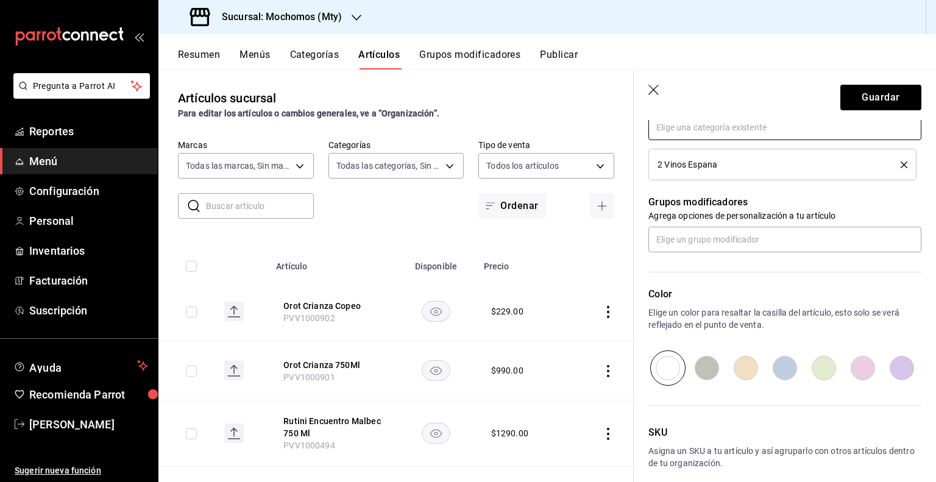
scroll to position [531, 0]
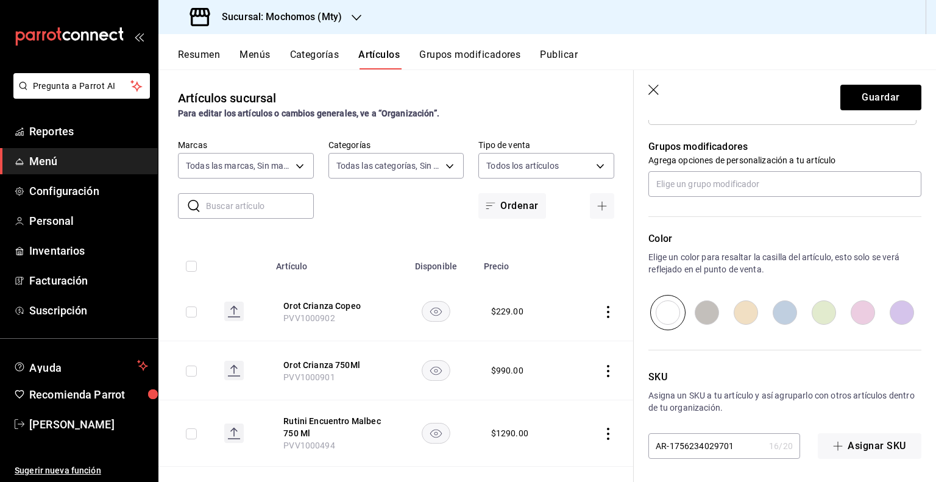
click at [704, 440] on input "AR-1756234029701" at bounding box center [706, 446] width 116 height 24
paste input "PVV1000343"
type input "PVV1000343"
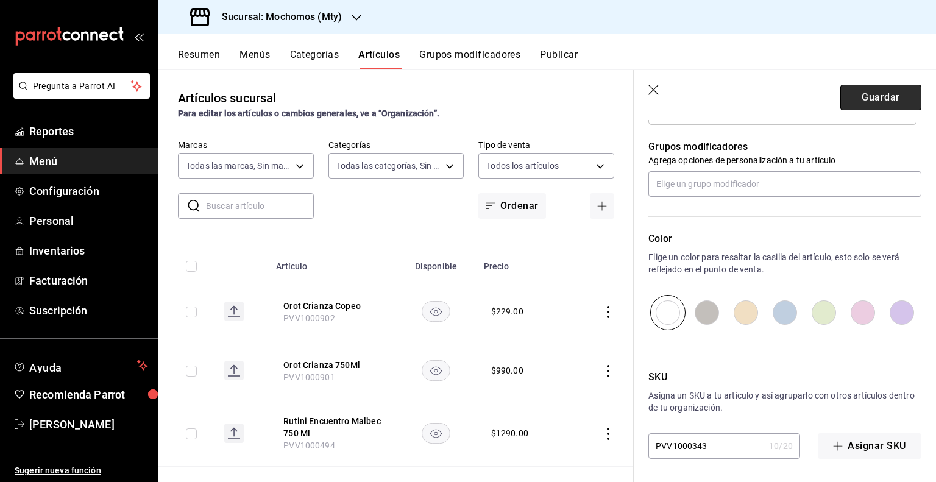
click at [887, 93] on button "Guardar" at bounding box center [880, 98] width 81 height 26
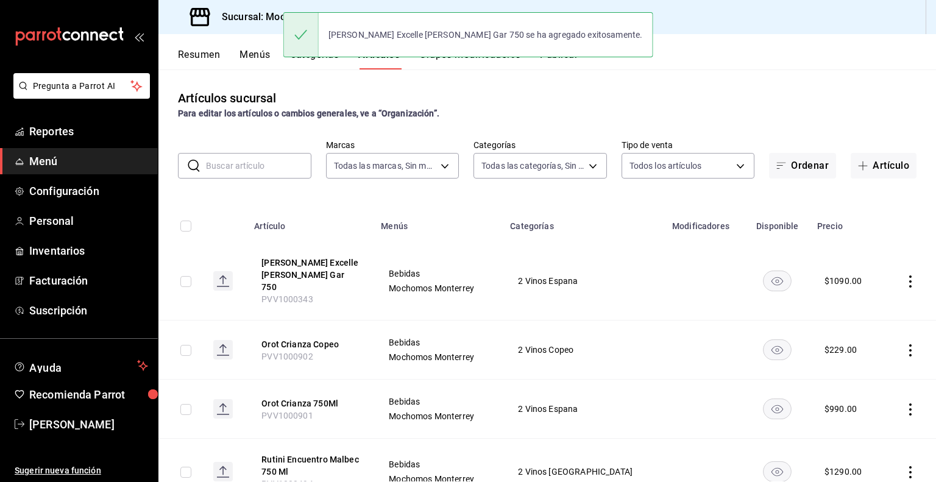
click at [882, 168] on button "Artículo" at bounding box center [883, 166] width 66 height 26
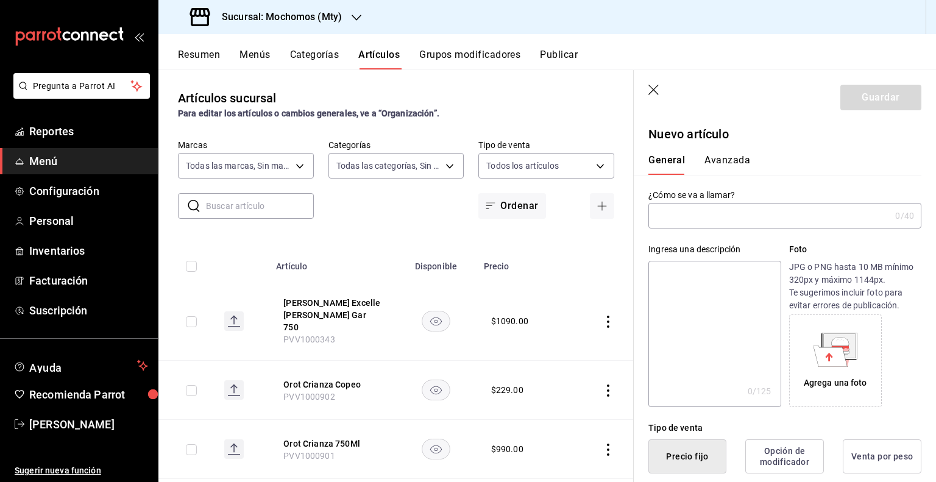
paste input "[PERSON_NAME] [PERSON_NAME] Gar Cop"
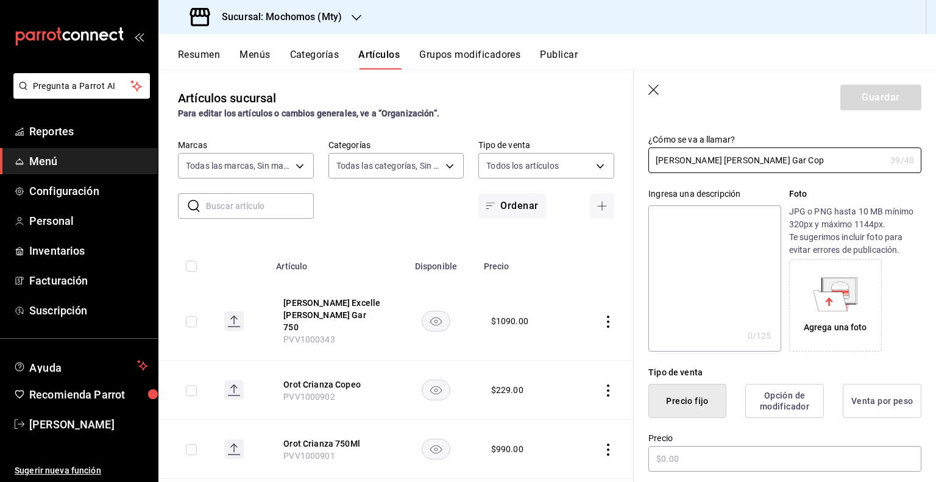
scroll to position [122, 0]
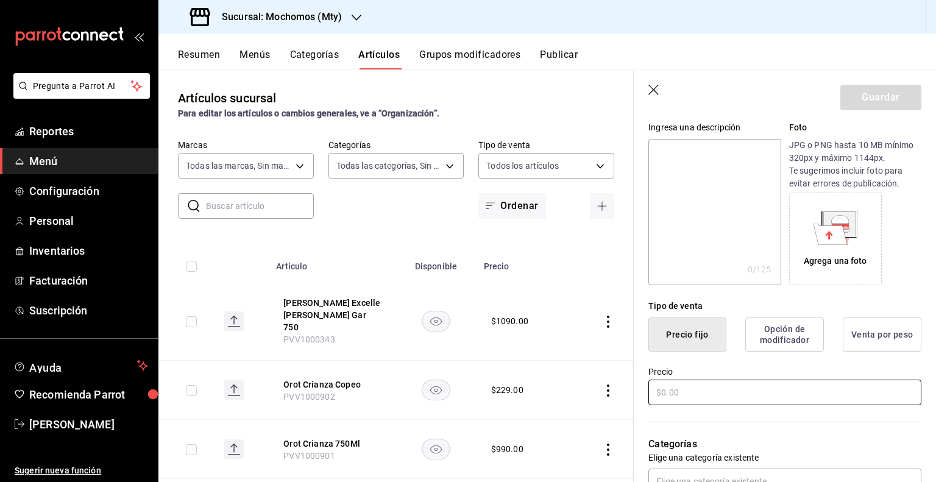
type input "[PERSON_NAME] [PERSON_NAME] Gar Cop"
click at [721, 395] on input "text" at bounding box center [784, 393] width 273 height 26
paste input "$279.00"
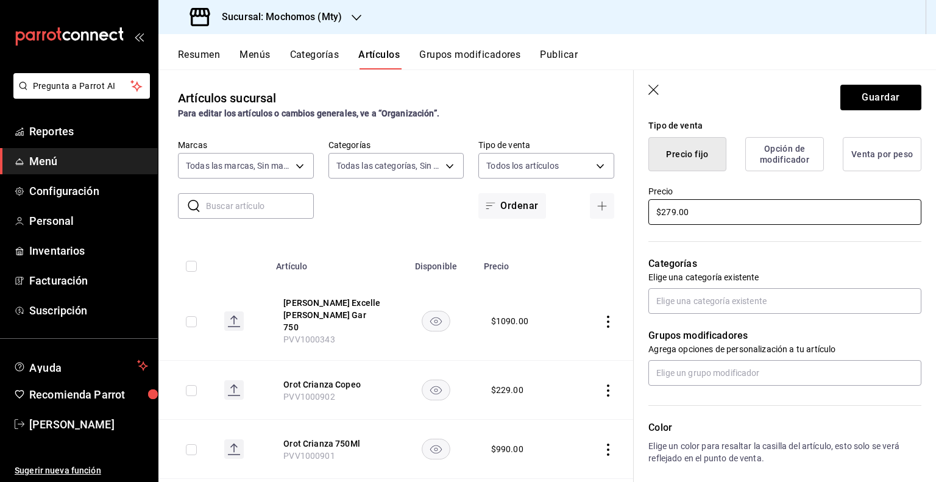
scroll to position [305, 0]
type input "$279.00"
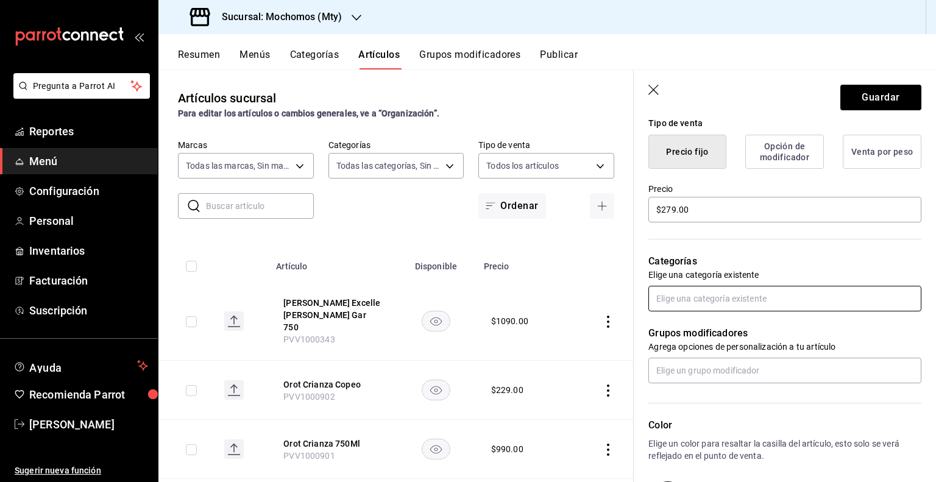
click at [731, 302] on input "text" at bounding box center [784, 299] width 273 height 26
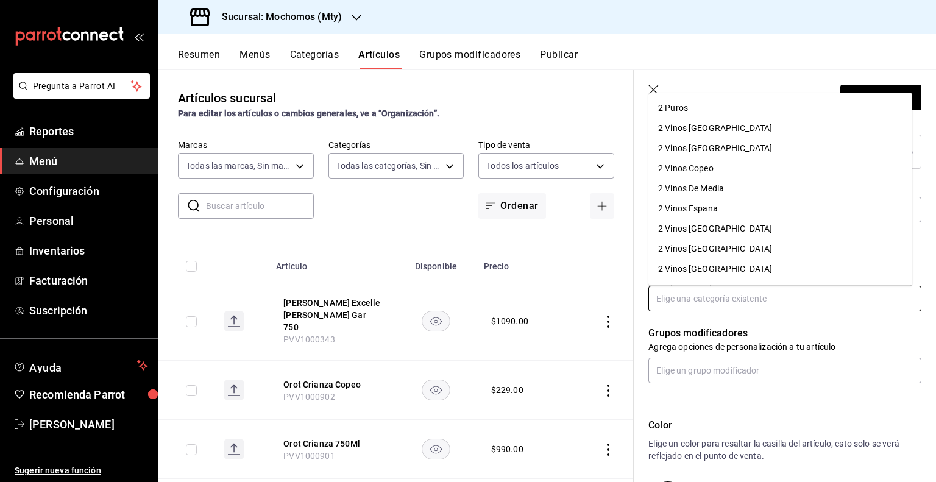
click at [725, 166] on li "2 Vinos Copeo" at bounding box center [780, 168] width 264 height 20
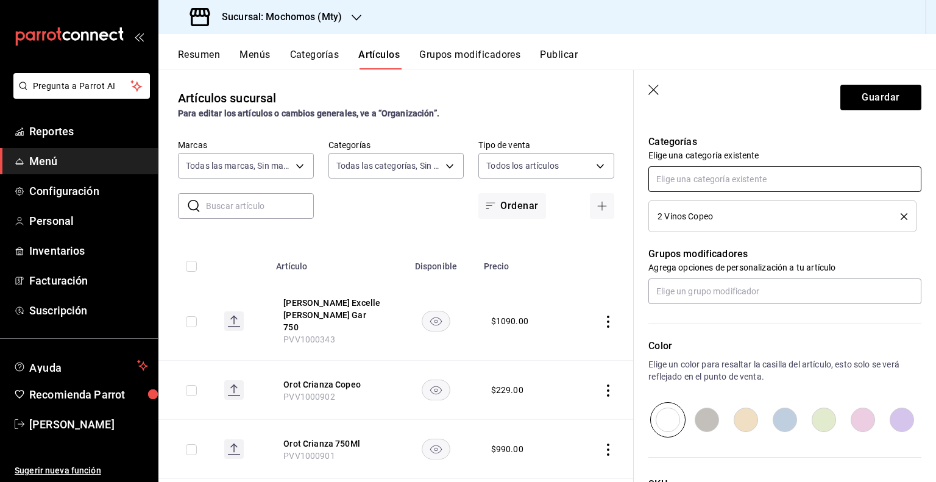
scroll to position [531, 0]
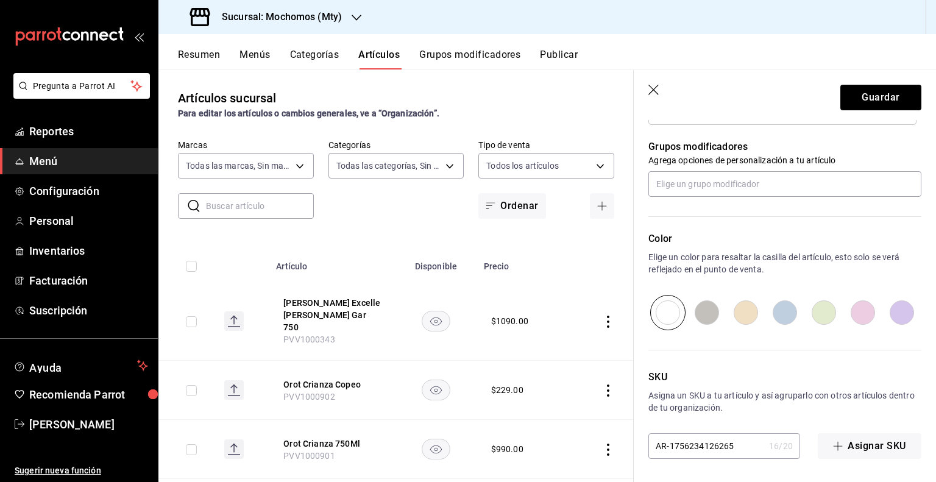
click at [705, 436] on input "AR-1756234126265" at bounding box center [706, 446] width 116 height 24
paste input "PVV1000342"
type input "PVV1000342"
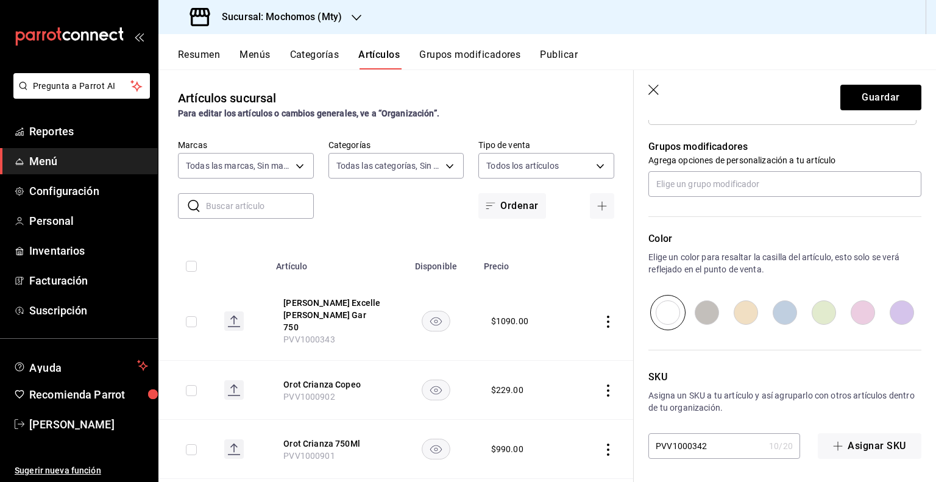
click at [858, 80] on header "Guardar" at bounding box center [785, 95] width 302 height 50
click at [857, 92] on button "Guardar" at bounding box center [880, 98] width 81 height 26
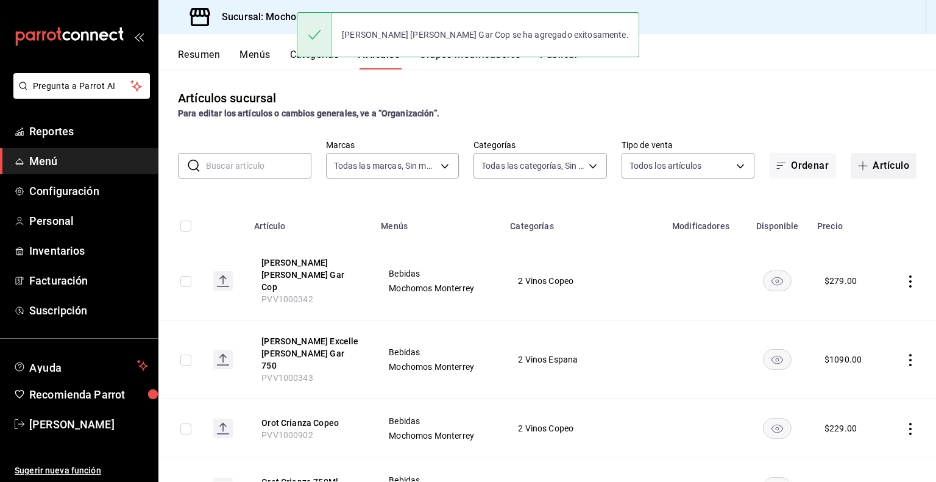
click at [864, 160] on button "Artículo" at bounding box center [883, 166] width 66 height 26
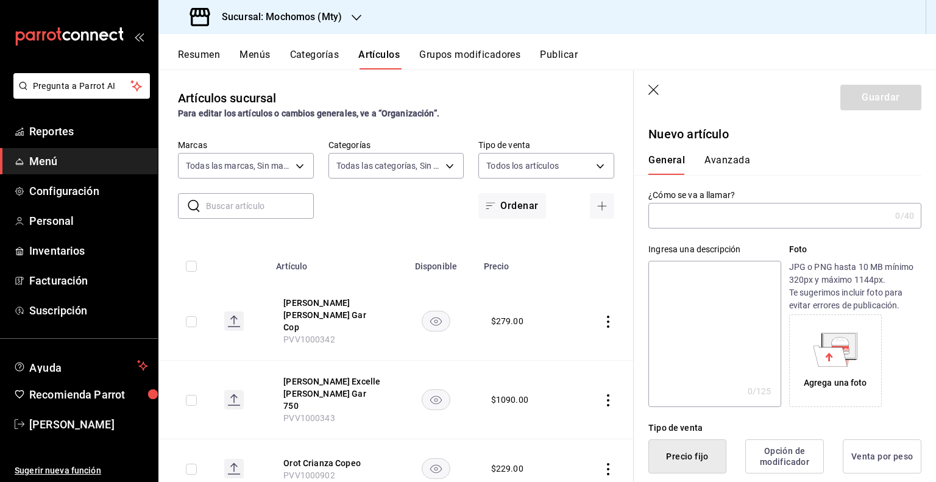
click at [757, 216] on input "text" at bounding box center [769, 215] width 242 height 24
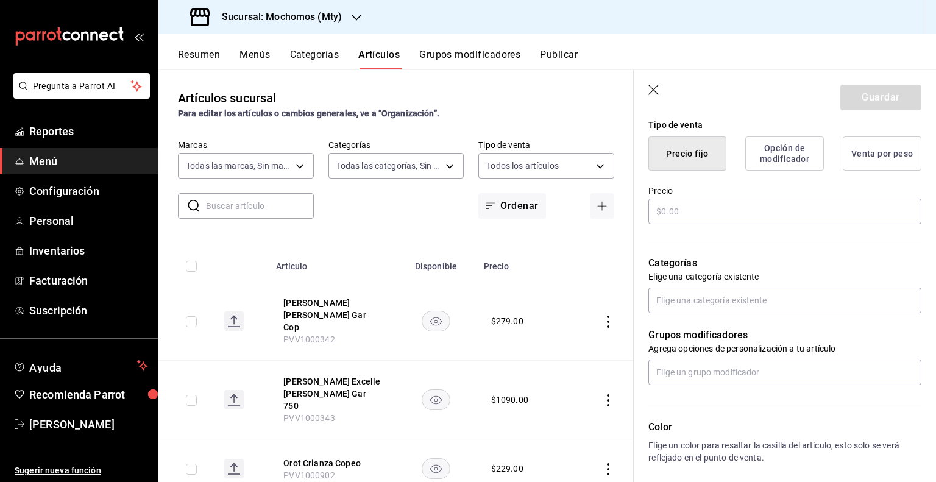
scroll to position [305, 0]
type input "Teroldego Rotaliano 750 Ml"
click at [726, 210] on input "text" at bounding box center [784, 210] width 273 height 26
paste input "$1390.00"
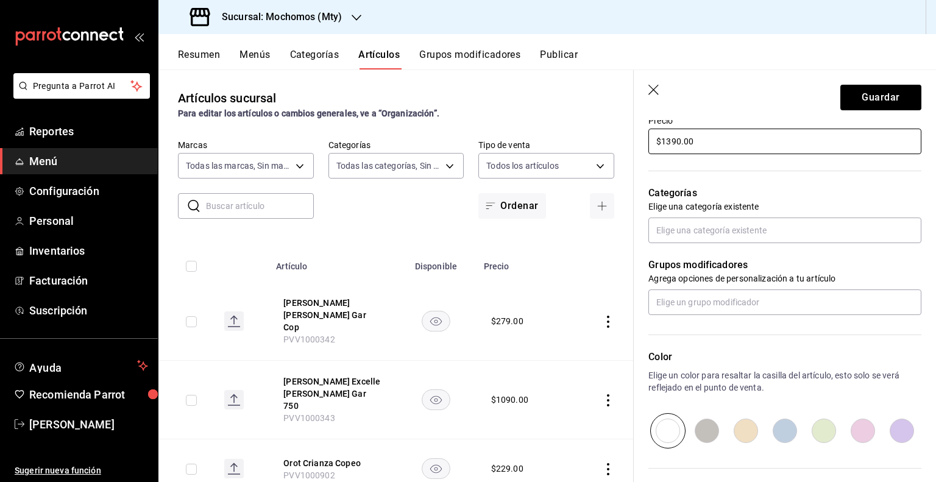
scroll to position [487, 0]
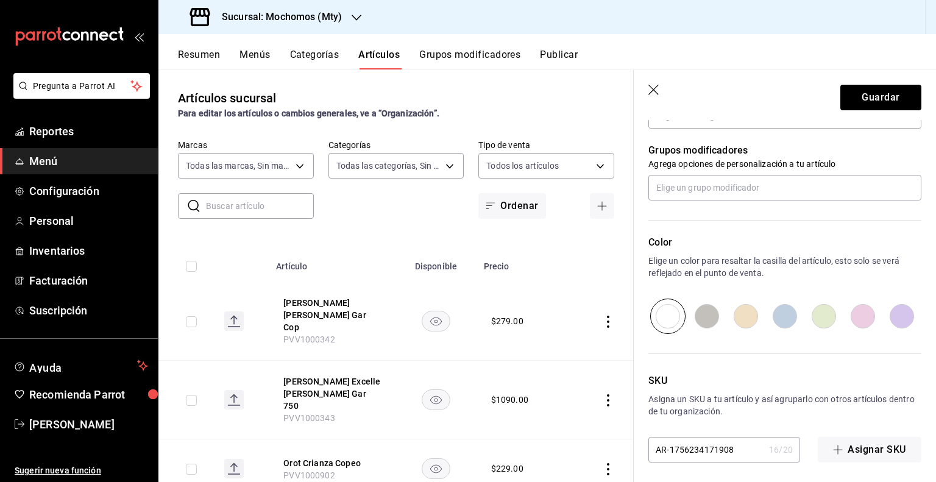
type input "$1390.00"
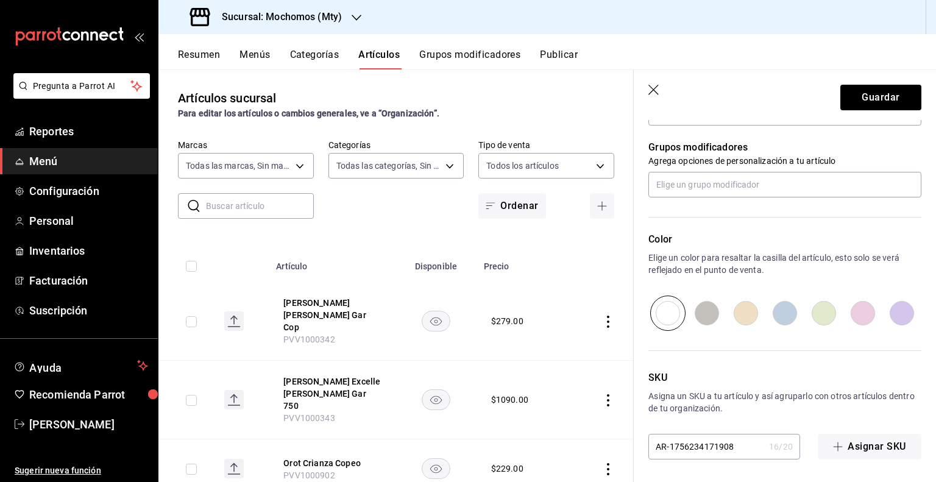
scroll to position [492, 0]
click at [690, 442] on input "AR-1756234171908" at bounding box center [706, 445] width 116 height 24
click at [690, 440] on input "AR-1756234171908" at bounding box center [706, 445] width 116 height 24
click at [691, 437] on input "AR-1756234171908" at bounding box center [706, 445] width 116 height 24
paste input "PVV1"
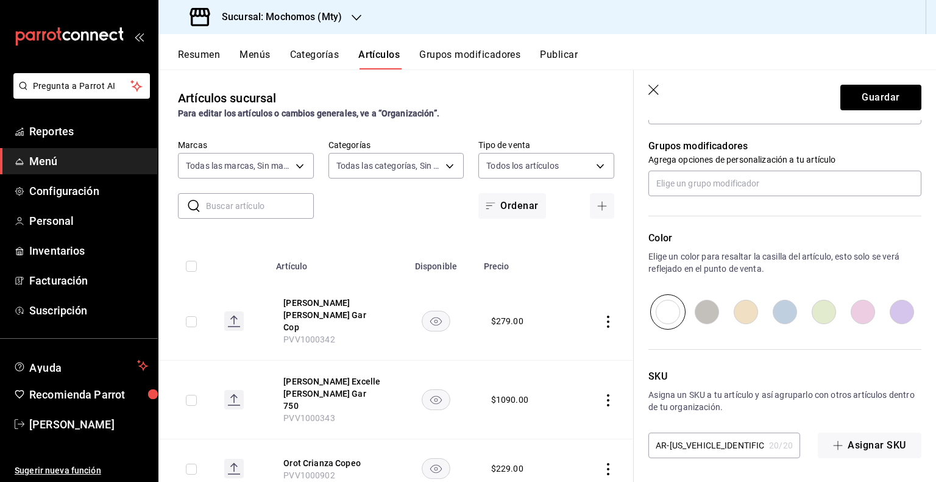
click at [693, 439] on input "AR-[US_VEHICLE_IDENTIFICATION_NUMBER]" at bounding box center [706, 445] width 116 height 24
paste input "PVV1000903"
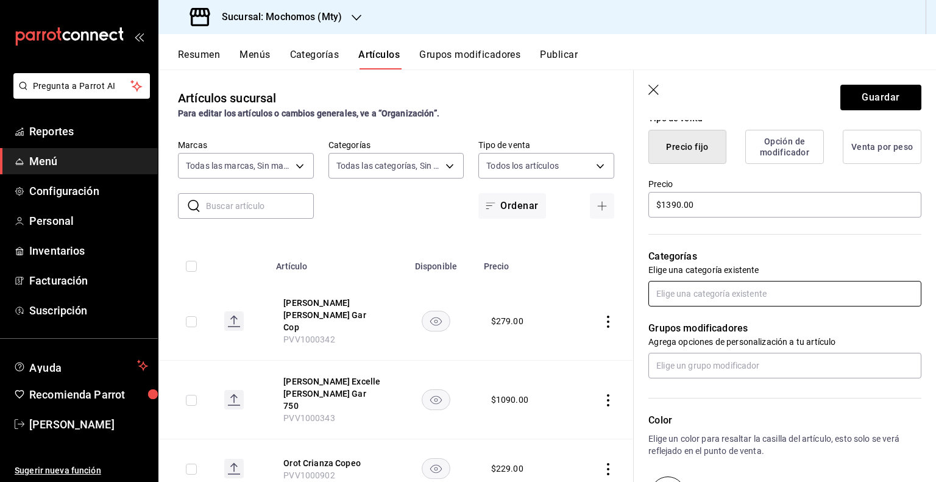
scroll to position [309, 0]
type input "PVV1000903"
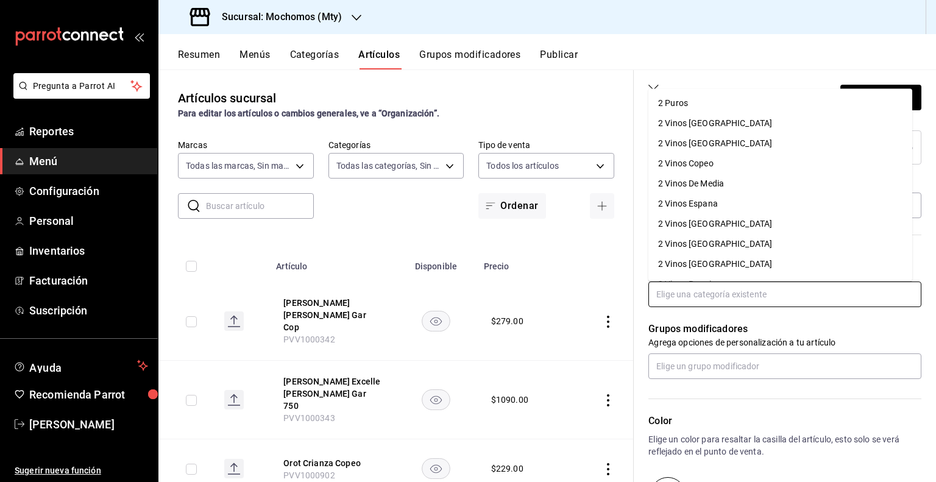
click at [747, 303] on input "text" at bounding box center [784, 294] width 273 height 26
click at [706, 238] on li "2 Vinos [GEOGRAPHIC_DATA]" at bounding box center [780, 244] width 264 height 20
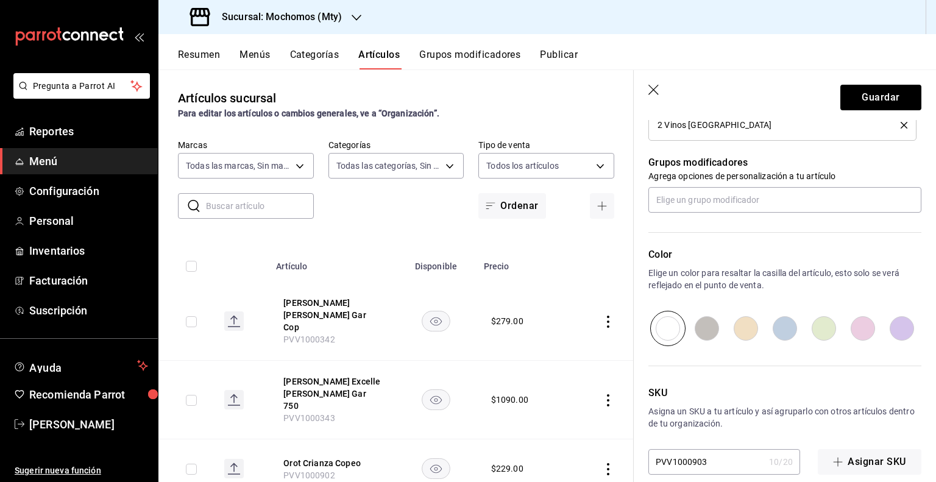
scroll to position [531, 0]
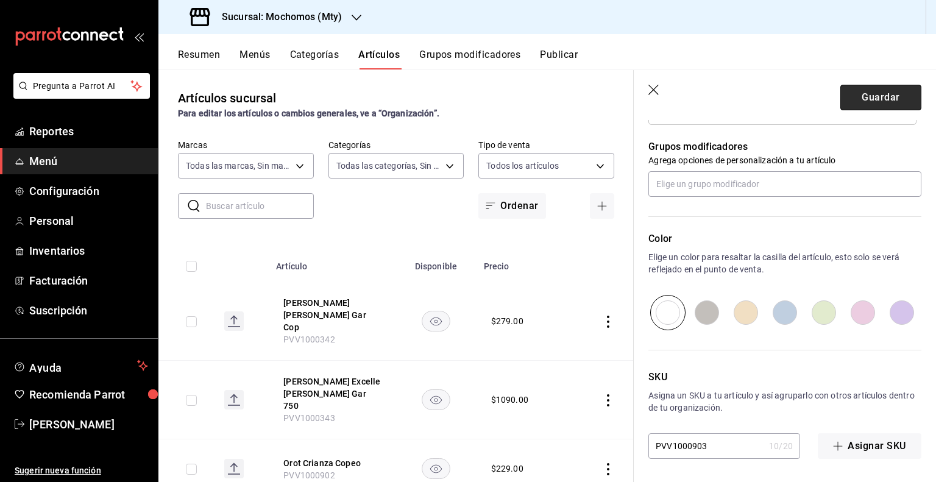
click at [874, 100] on button "Guardar" at bounding box center [880, 98] width 81 height 26
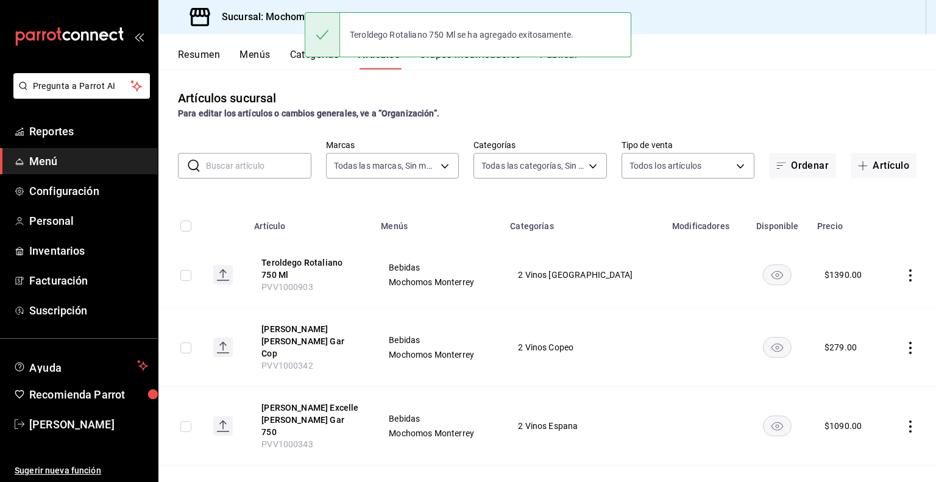
click at [276, 230] on th "Artículo" at bounding box center [310, 222] width 127 height 39
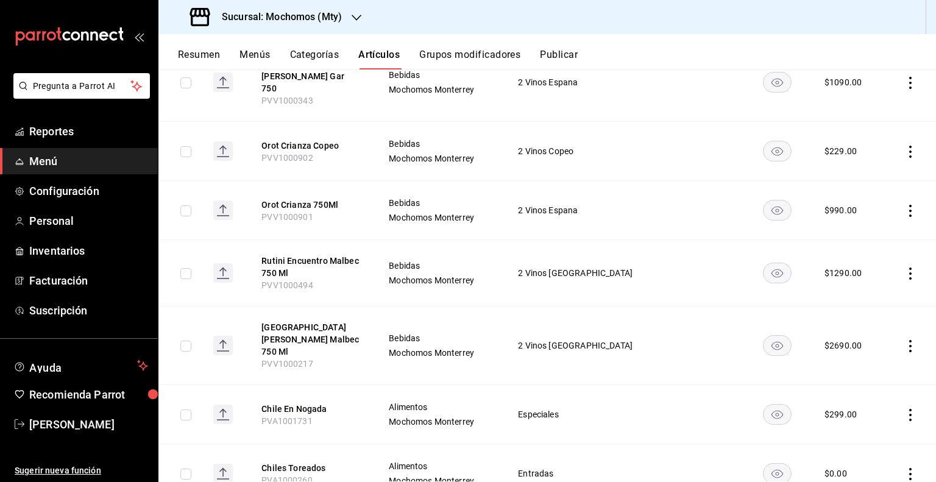
scroll to position [366, 0]
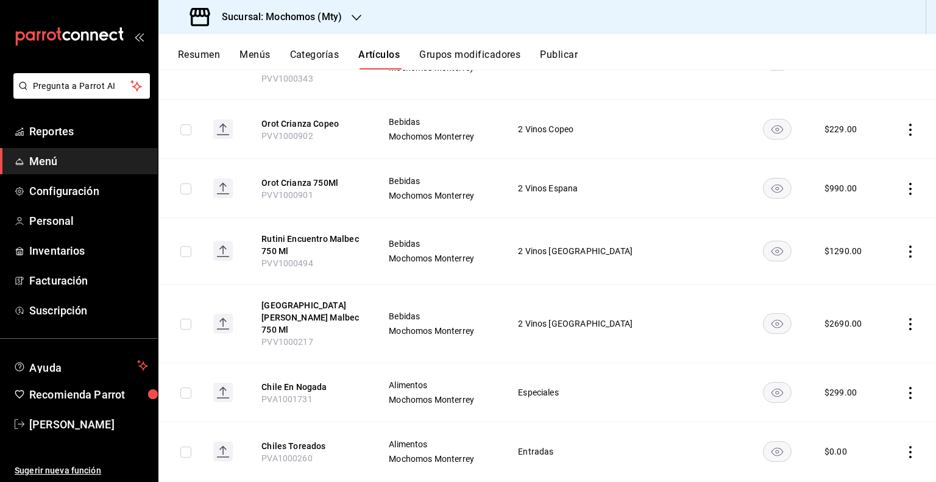
click at [183, 319] on input "checkbox" at bounding box center [185, 324] width 11 height 11
checkbox input "true"
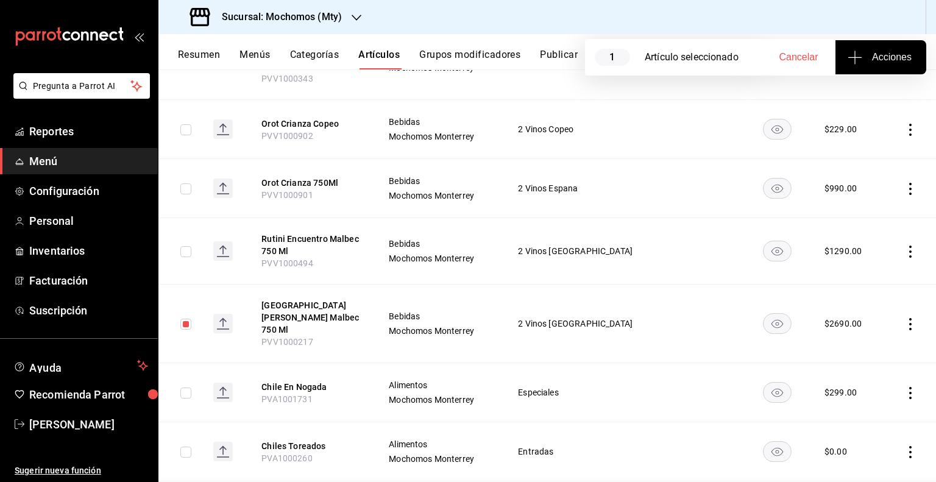
click at [185, 218] on td at bounding box center [180, 251] width 45 height 66
click at [187, 246] on input "checkbox" at bounding box center [185, 251] width 11 height 11
checkbox input "true"
click at [187, 183] on input "checkbox" at bounding box center [185, 188] width 11 height 11
checkbox input "true"
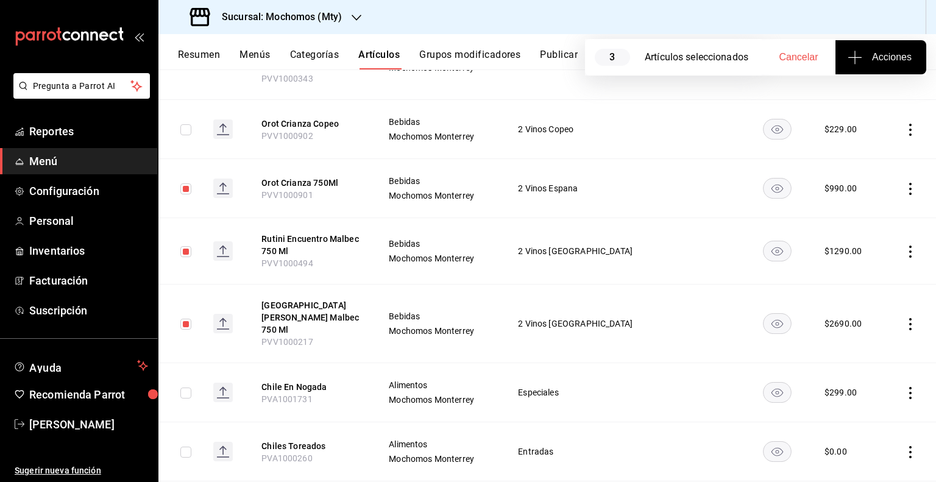
click at [187, 124] on input "checkbox" at bounding box center [185, 129] width 11 height 11
checkbox input "true"
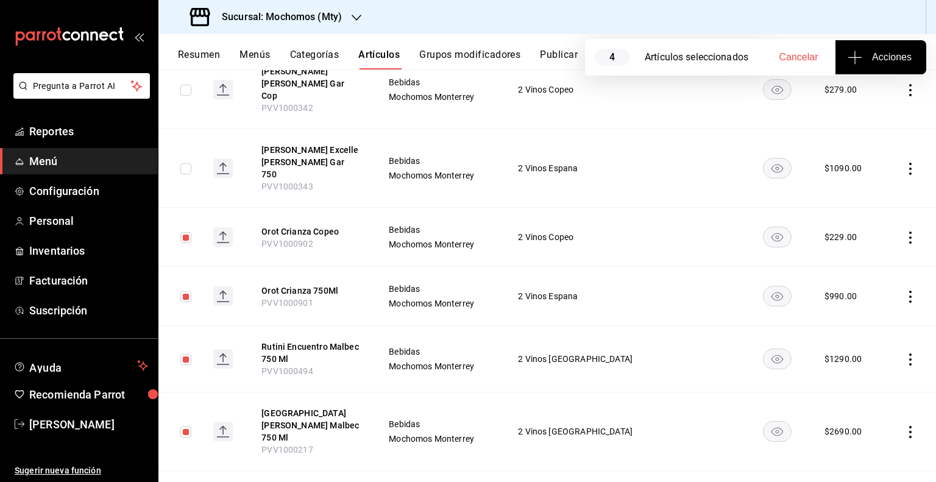
scroll to position [244, 0]
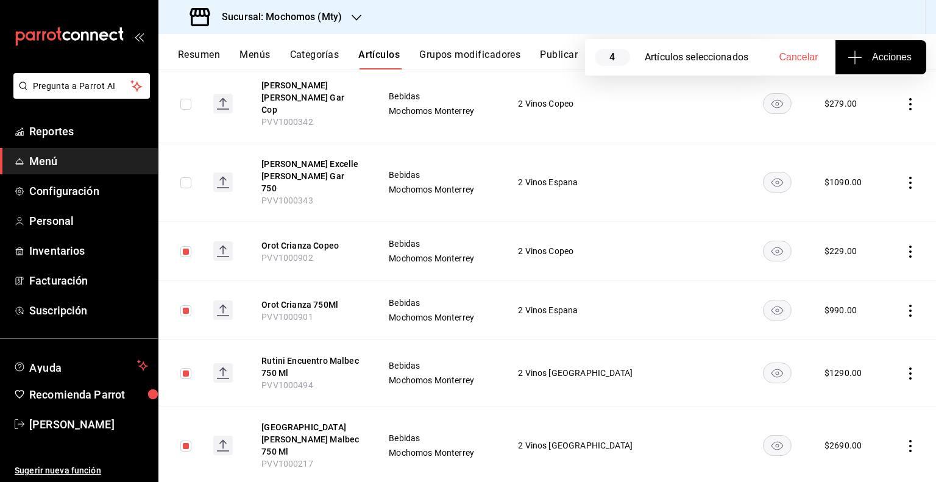
click at [188, 177] on input "checkbox" at bounding box center [185, 182] width 11 height 11
checkbox input "true"
click at [188, 99] on input "checkbox" at bounding box center [185, 104] width 11 height 11
checkbox input "true"
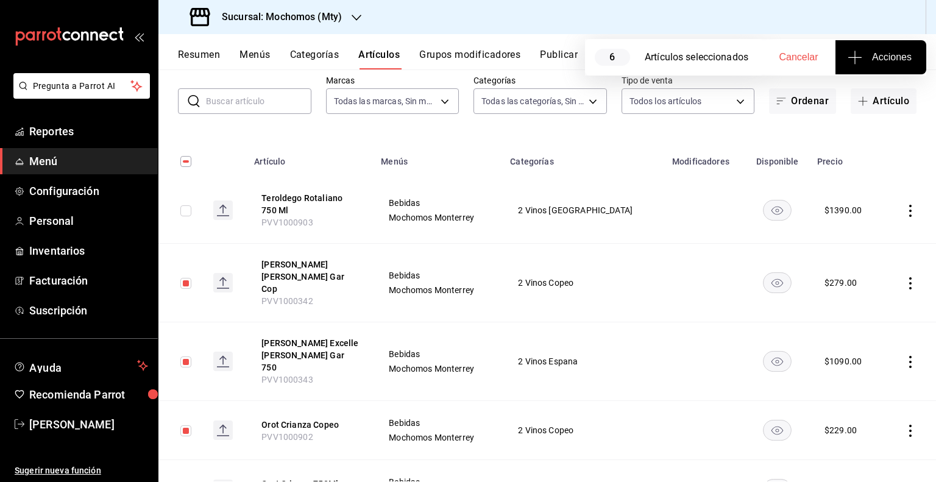
scroll to position [61, 0]
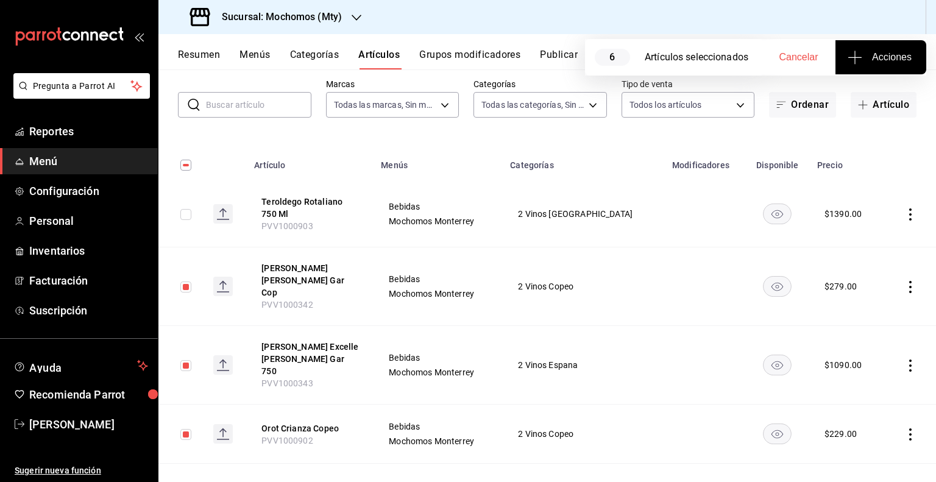
click at [191, 217] on input "checkbox" at bounding box center [185, 214] width 11 height 11
checkbox input "true"
click at [867, 56] on span "Acciones" at bounding box center [881, 57] width 62 height 15
click at [861, 103] on li "Agregar tipo" at bounding box center [880, 95] width 91 height 32
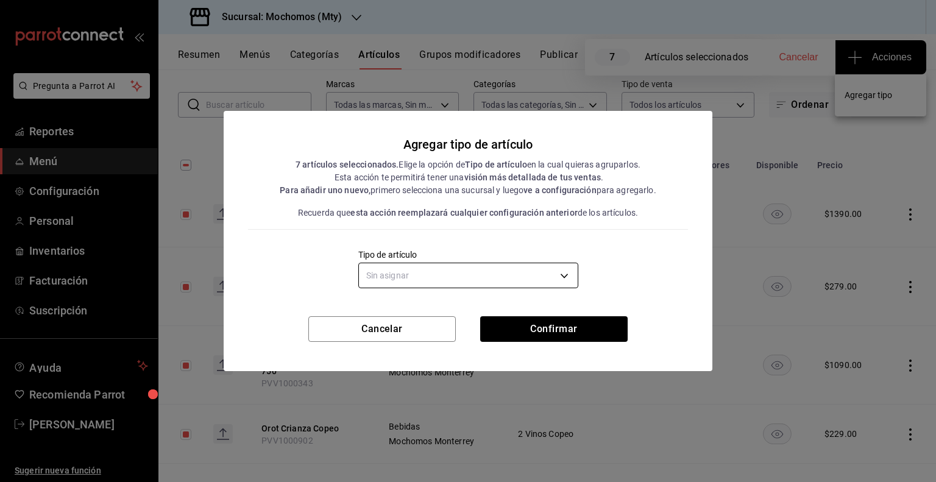
click at [460, 280] on body "Pregunta a Parrot AI Reportes Menú Configuración Personal Inventarios Facturaci…" at bounding box center [468, 241] width 936 height 482
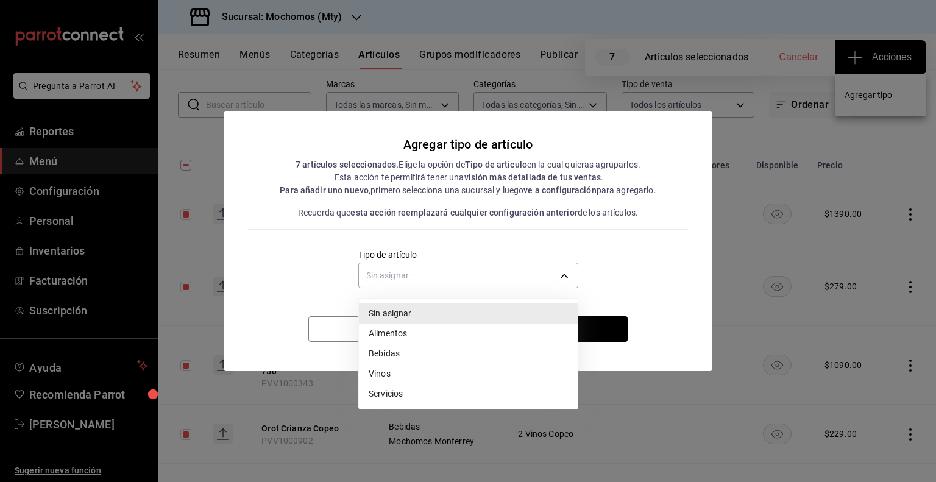
click at [386, 371] on li "Vinos" at bounding box center [468, 374] width 219 height 20
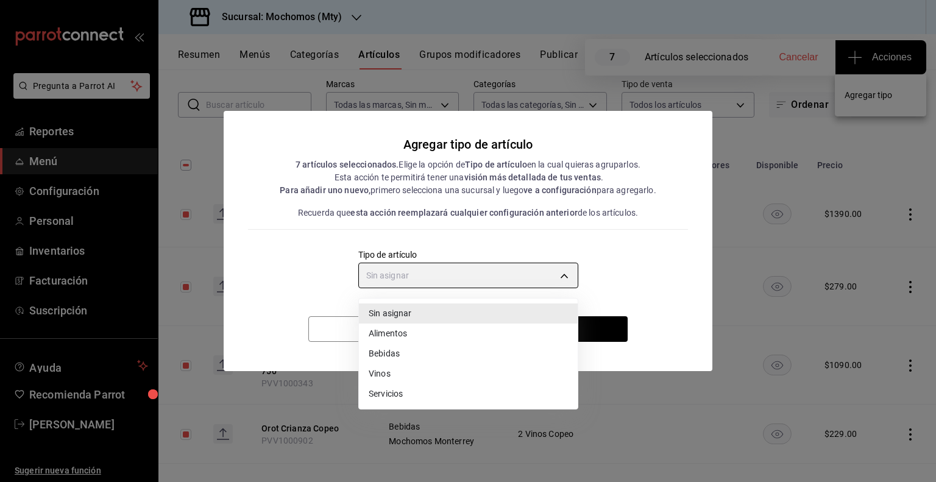
type input "e1bdedcf-fa1f-443e-b5b9-5cb10ad40228"
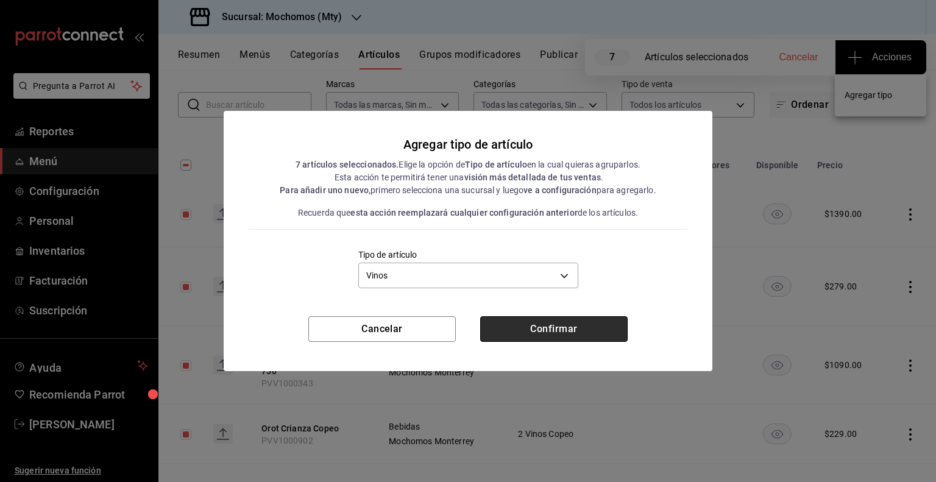
click at [536, 330] on button "Confirmar" at bounding box center [553, 329] width 147 height 26
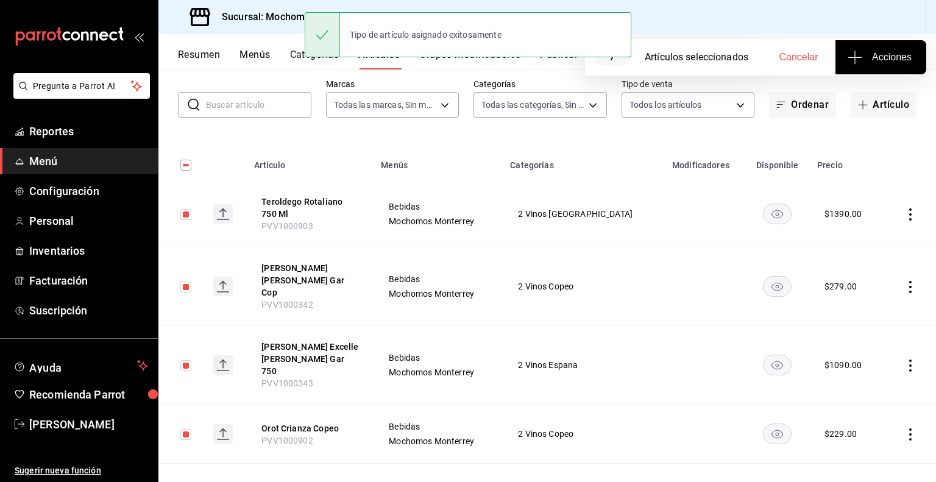
click at [552, 58] on div "Tipo de artículo asignado exitosamente" at bounding box center [468, 35] width 327 height 52
click at [560, 68] on button "Publicar" at bounding box center [559, 59] width 38 height 21
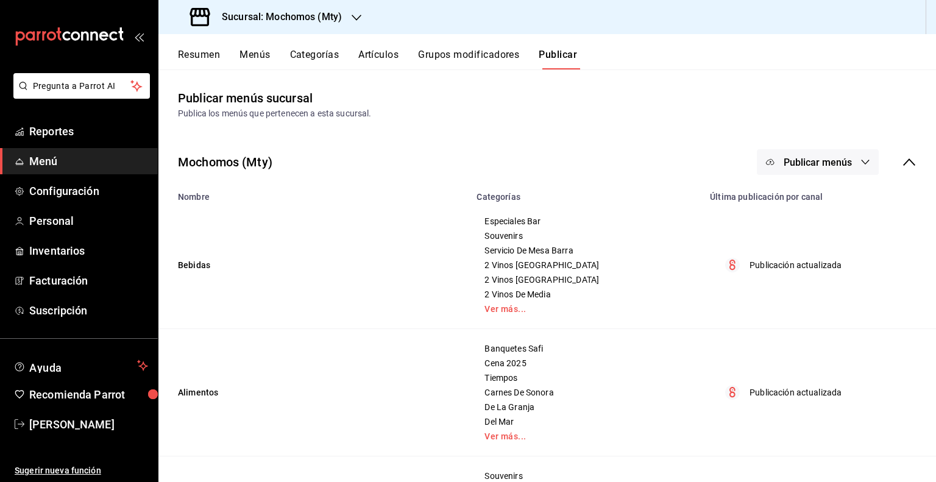
click at [820, 168] on button "Publicar menús" at bounding box center [818, 162] width 122 height 26
click at [805, 196] on span "Punto de venta" at bounding box center [826, 202] width 58 height 13
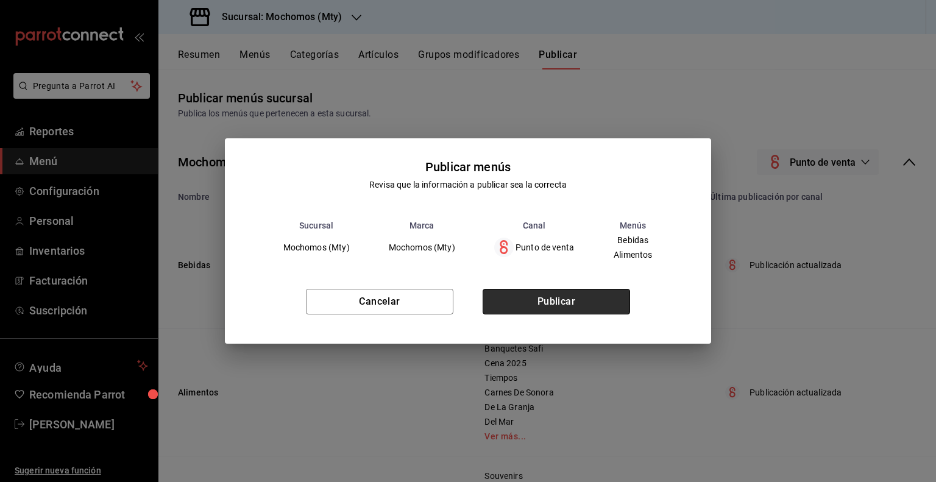
click at [534, 292] on button "Publicar" at bounding box center [555, 302] width 147 height 26
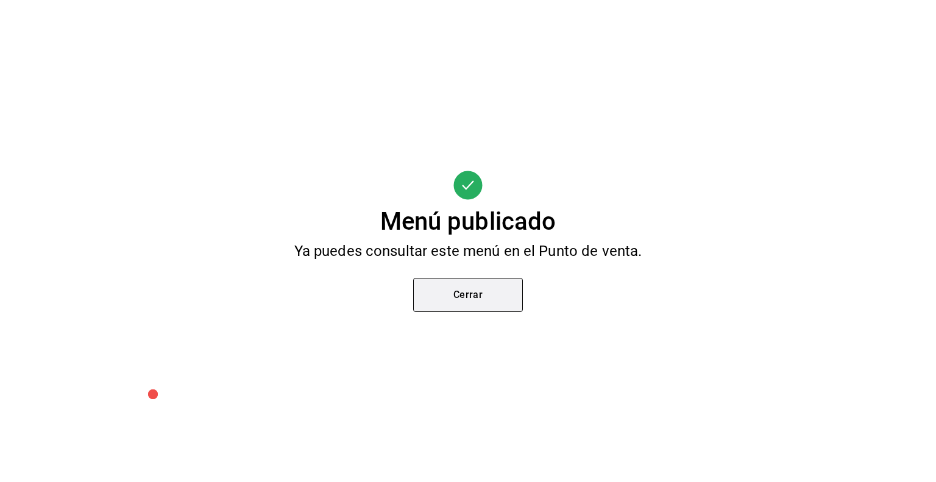
click at [489, 298] on button "Cerrar" at bounding box center [468, 295] width 110 height 34
